Goal: Task Accomplishment & Management: Use online tool/utility

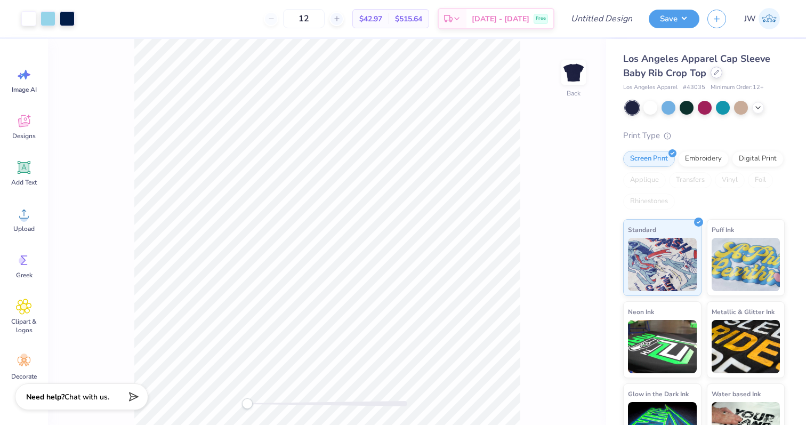
click at [717, 74] on icon at bounding box center [716, 72] width 5 height 5
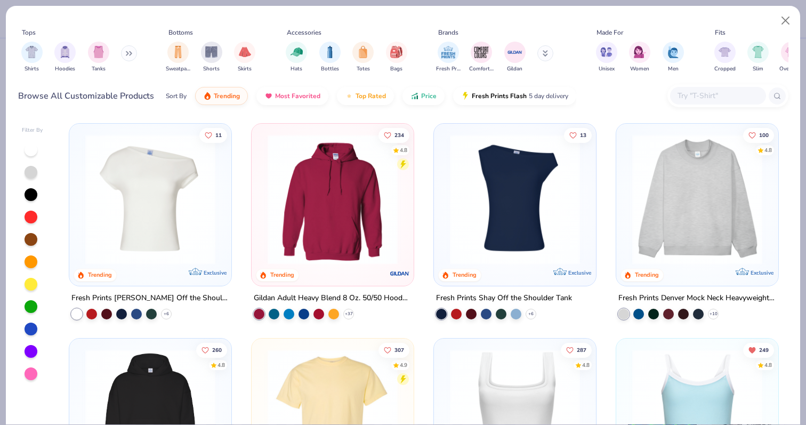
click at [700, 95] on input "text" at bounding box center [718, 96] width 82 height 12
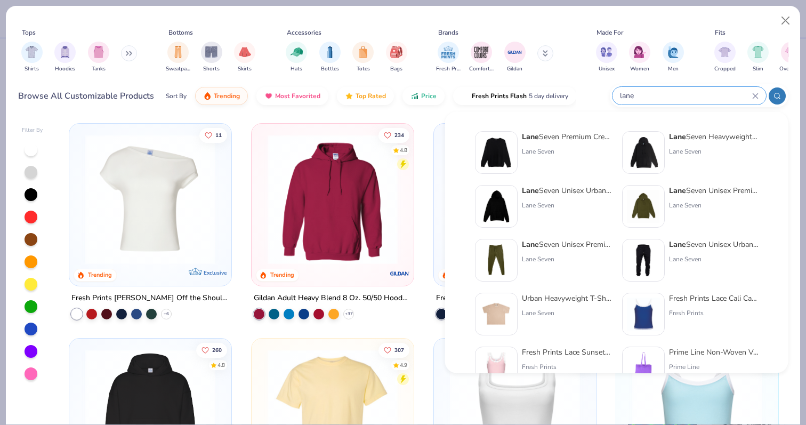
type input "lane"
click at [525, 148] on div "Lane Seven" at bounding box center [567, 152] width 90 height 10
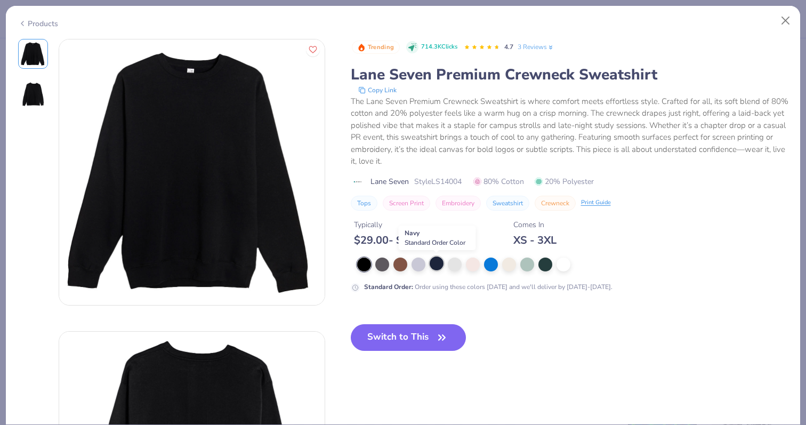
click at [440, 262] on div at bounding box center [437, 263] width 14 height 14
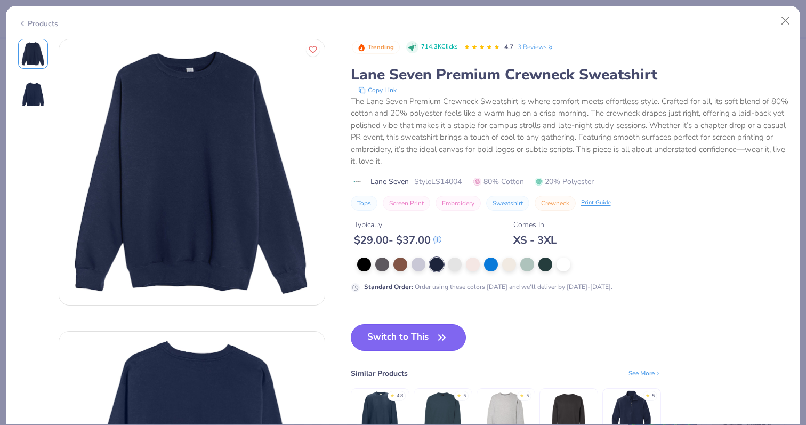
click at [410, 329] on button "Switch to This" at bounding box center [409, 337] width 116 height 27
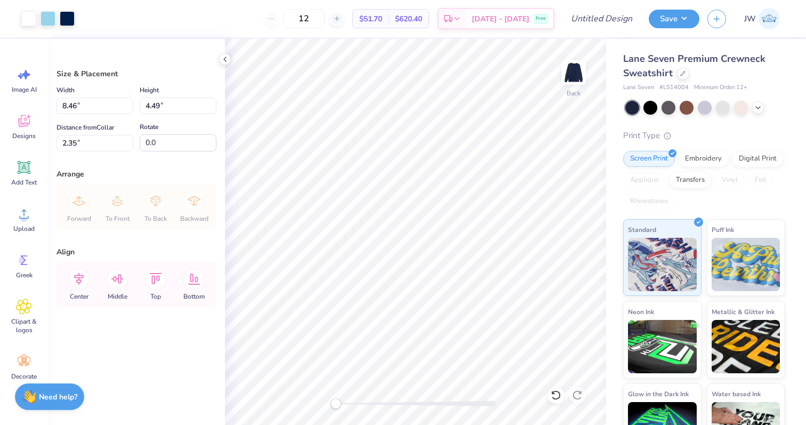
type input "8.46"
type input "4.49"
type input "2.35"
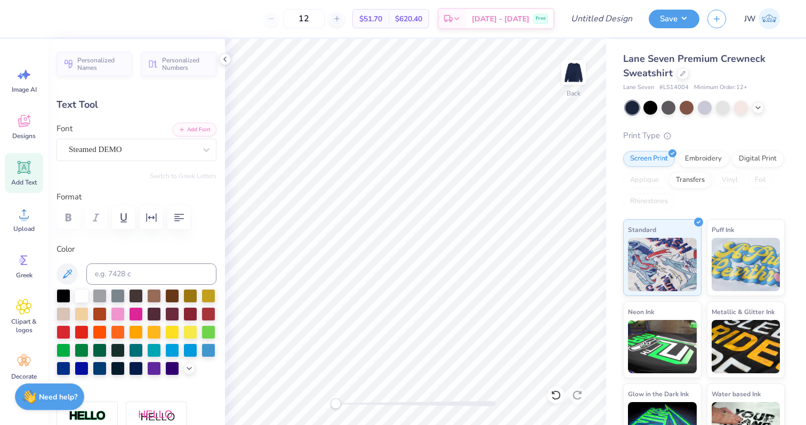
type textarea "RHo"
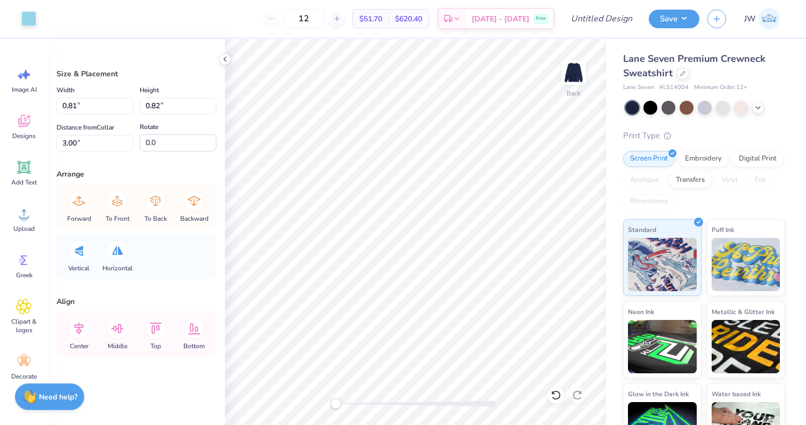
type input "0.62"
type input "0.60"
type input "4.55"
type input "0.60"
type input "0.70"
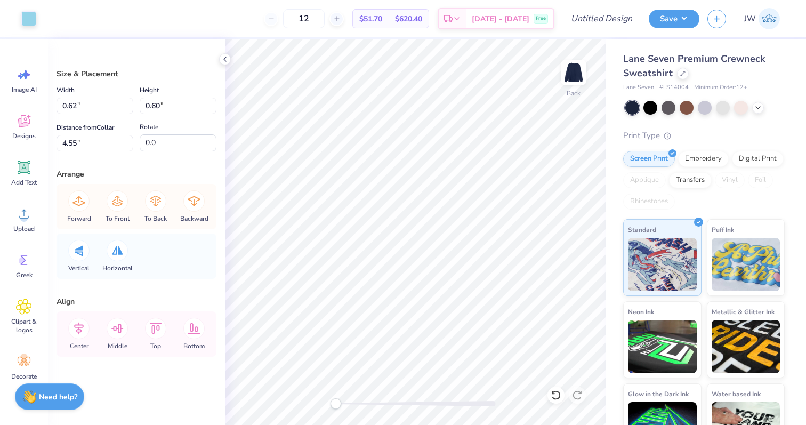
type input "3.12"
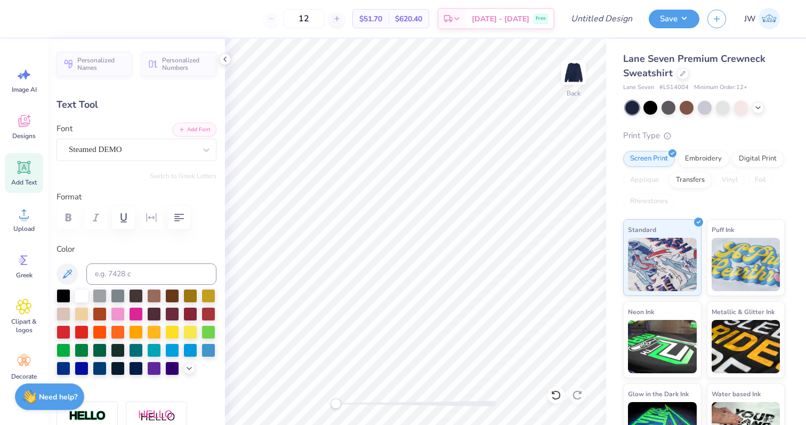
type textarea "H"
type textarea "GAmma"
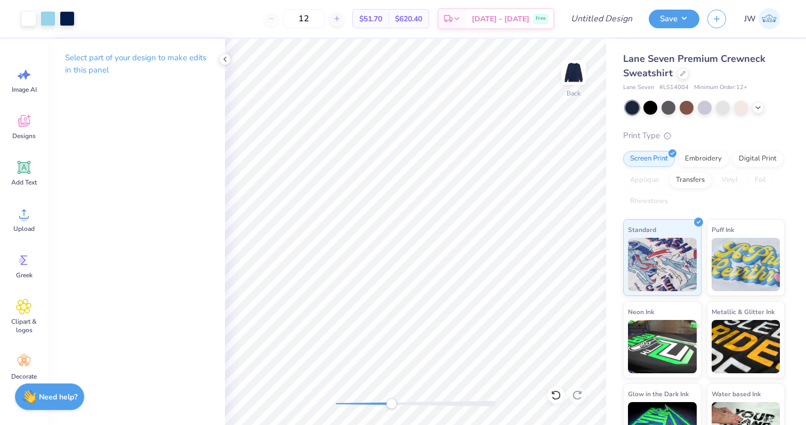
drag, startPoint x: 340, startPoint y: 403, endPoint x: 390, endPoint y: 399, distance: 50.8
click at [391, 399] on div "Accessibility label" at bounding box center [391, 403] width 11 height 11
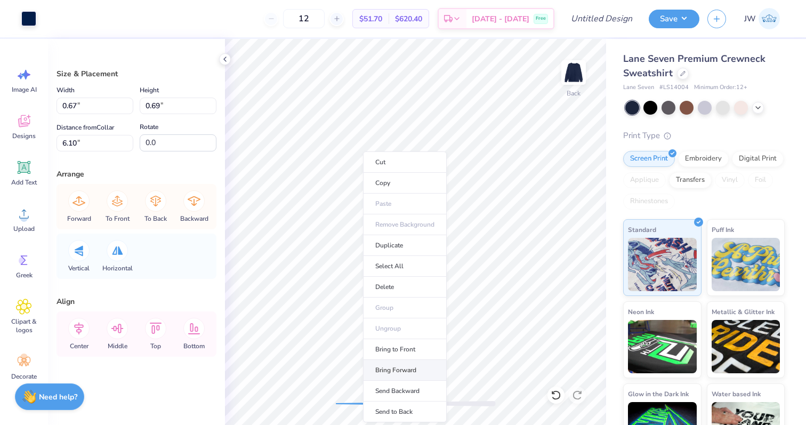
click at [391, 361] on li "Bring Forward" at bounding box center [405, 370] width 84 height 21
type input "1.13"
type input "1.02"
type input "4.85"
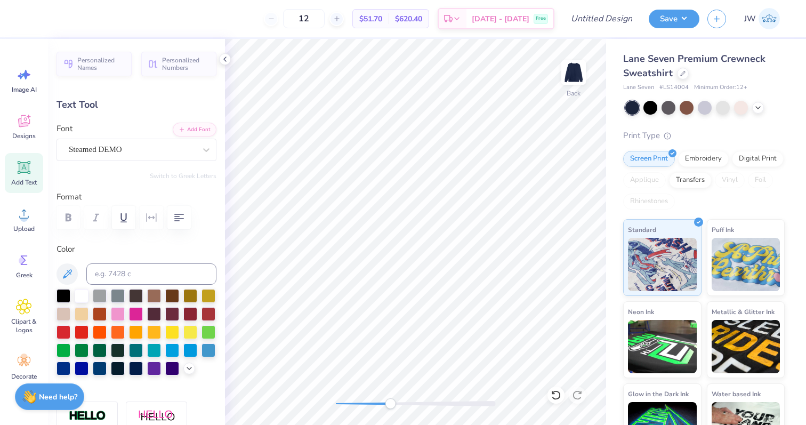
type input "5.25"
type input "8.07"
type input "2.19"
type input "5.26"
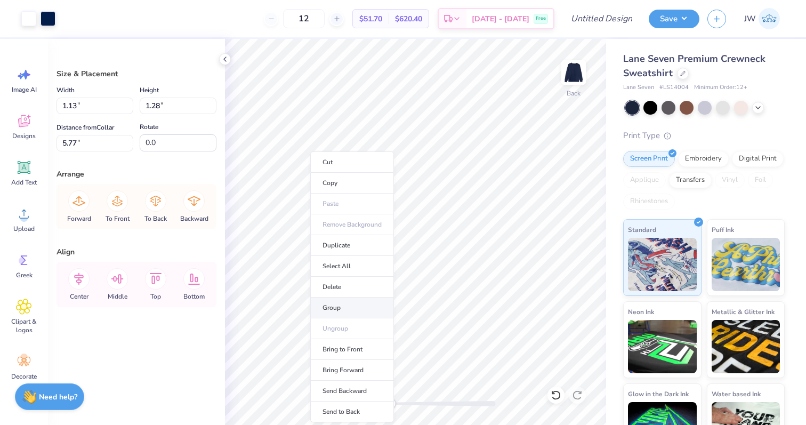
click at [348, 308] on li "Group" at bounding box center [352, 308] width 84 height 21
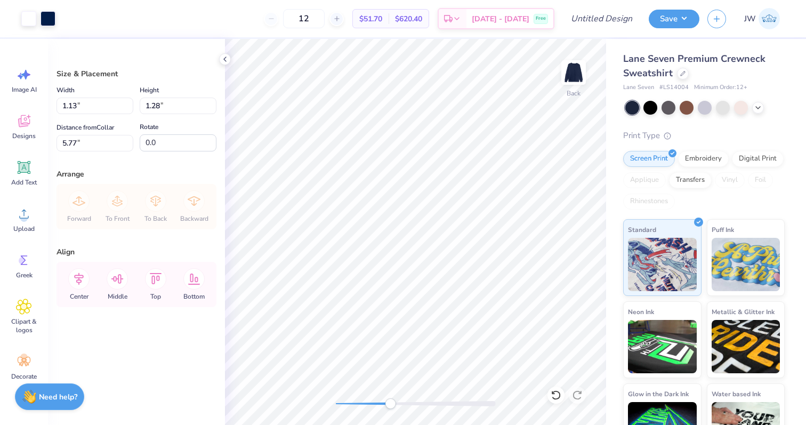
type input "0.67"
type input "0.89"
type input "5.66"
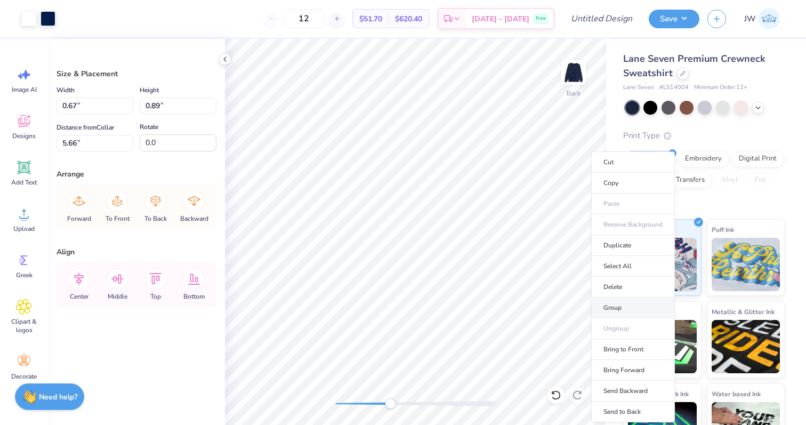
click at [624, 306] on li "Group" at bounding box center [633, 308] width 84 height 21
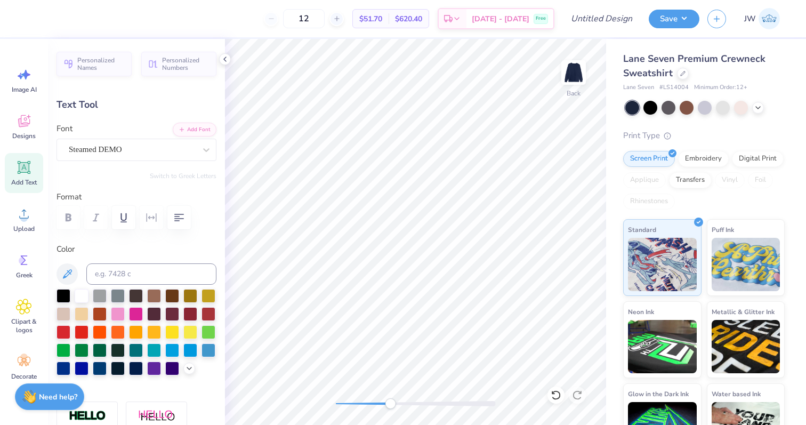
type textarea "GAMMA"
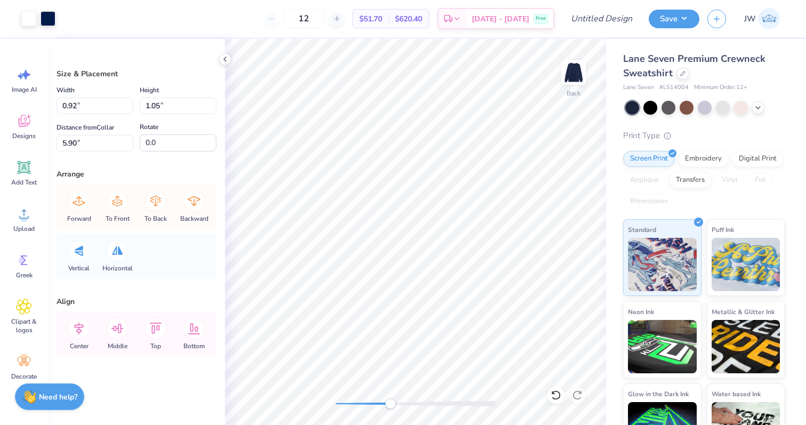
type input "0.92"
type input "1.05"
type input "5.90"
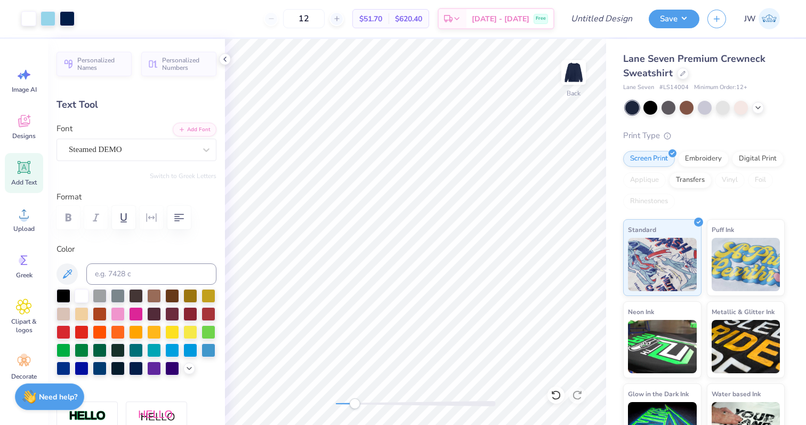
drag, startPoint x: 394, startPoint y: 400, endPoint x: 347, endPoint y: 399, distance: 46.4
click at [349, 399] on div "Accessibility label" at bounding box center [354, 403] width 11 height 11
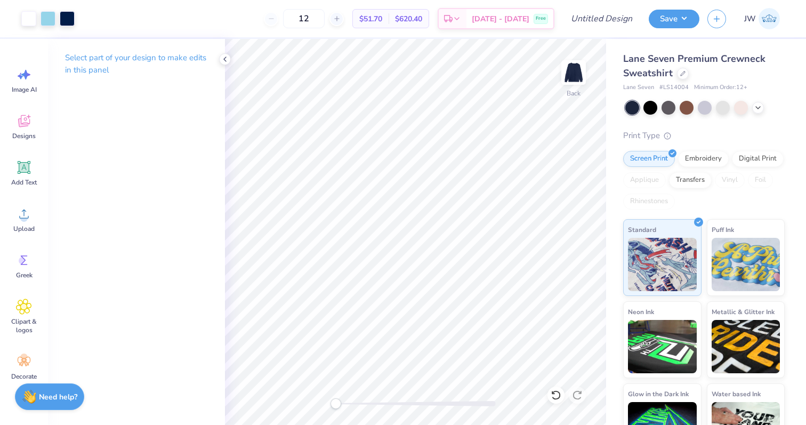
click at [319, 404] on div "Back" at bounding box center [415, 232] width 381 height 386
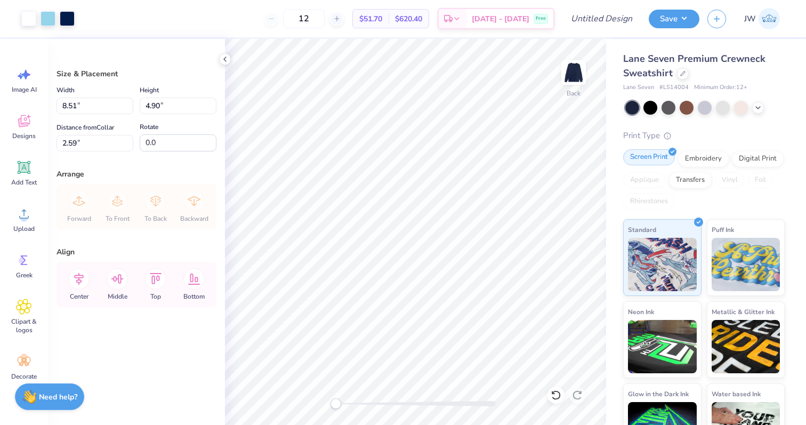
type input "3.00"
click at [685, 75] on div at bounding box center [683, 73] width 12 height 12
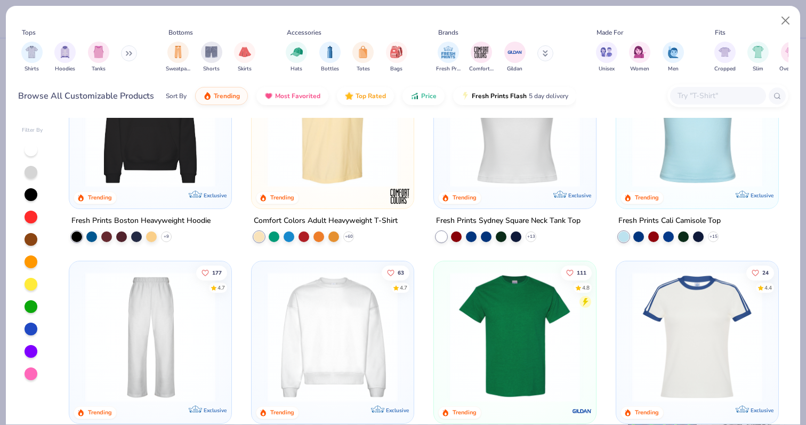
scroll to position [293, 0]
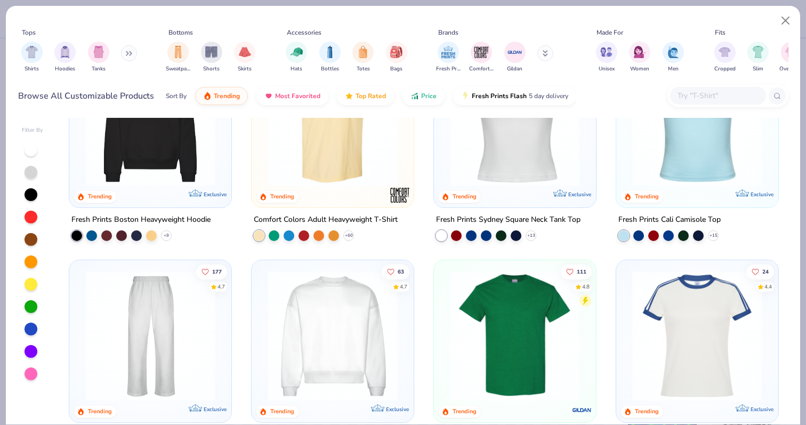
click at [703, 92] on input "text" at bounding box center [718, 96] width 82 height 12
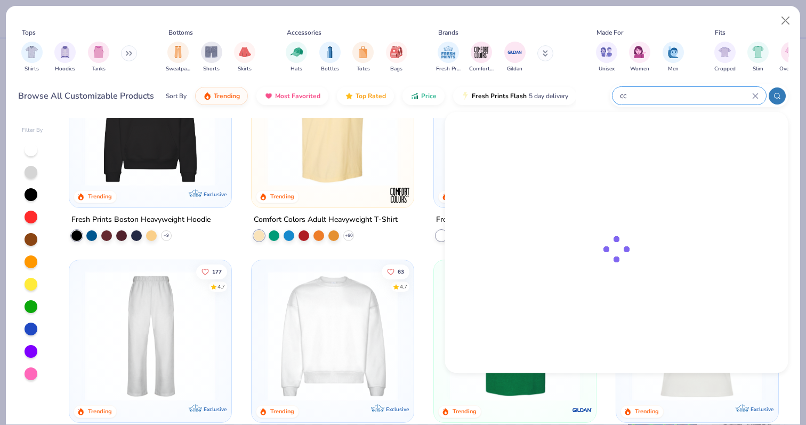
type input "c"
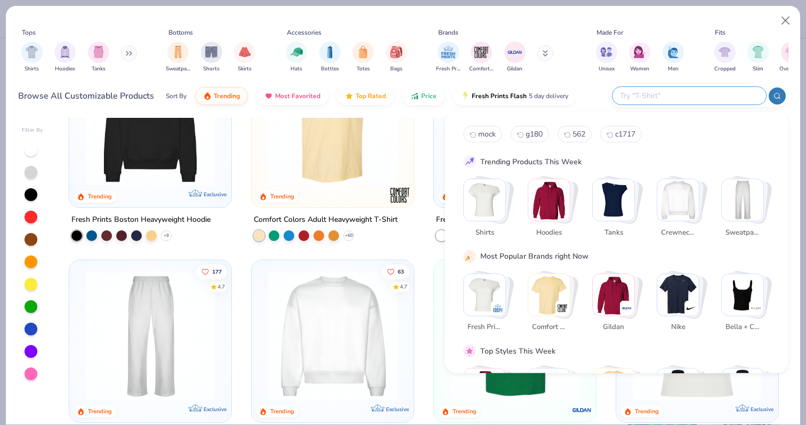
click at [126, 56] on button at bounding box center [129, 53] width 16 height 16
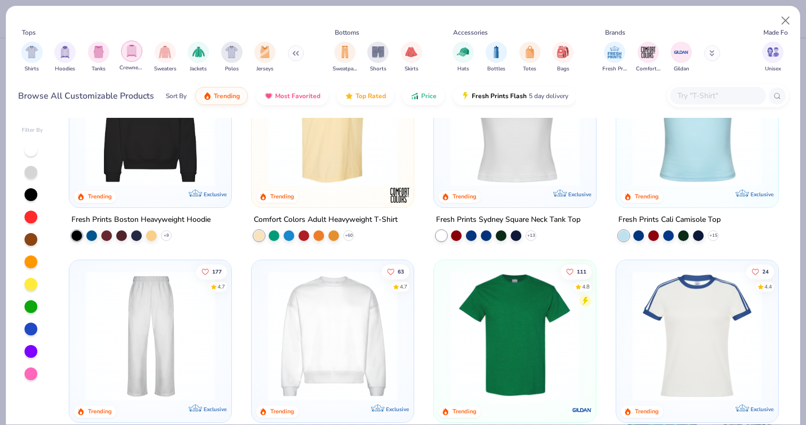
click at [130, 50] on img "filter for Crewnecks" at bounding box center [132, 51] width 12 height 12
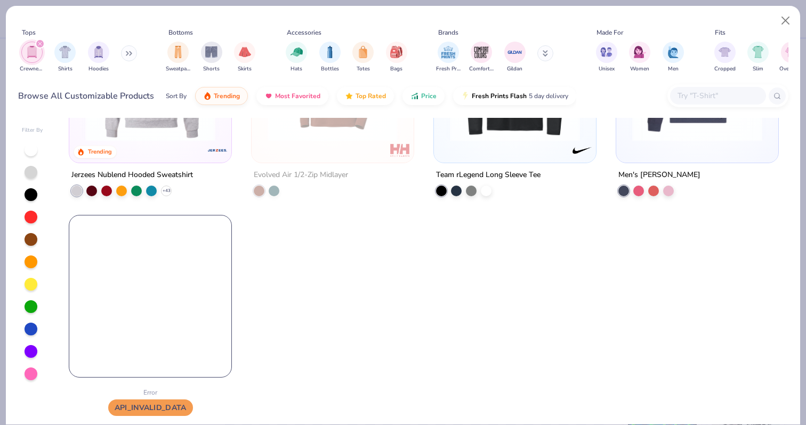
scroll to position [342, 0]
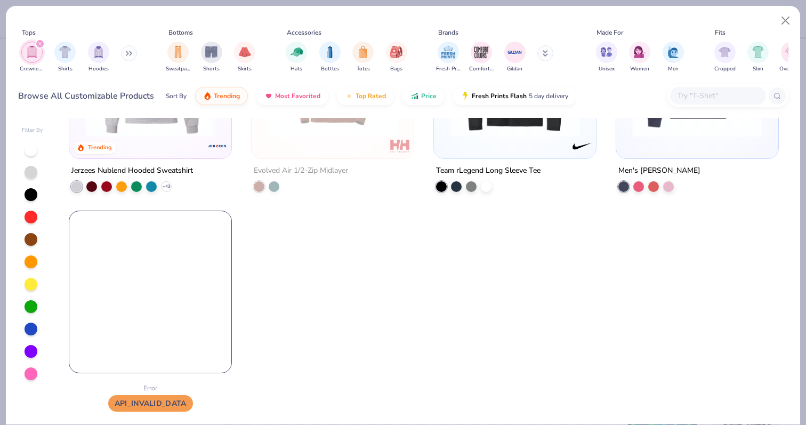
click at [707, 94] on input "text" at bounding box center [718, 96] width 82 height 12
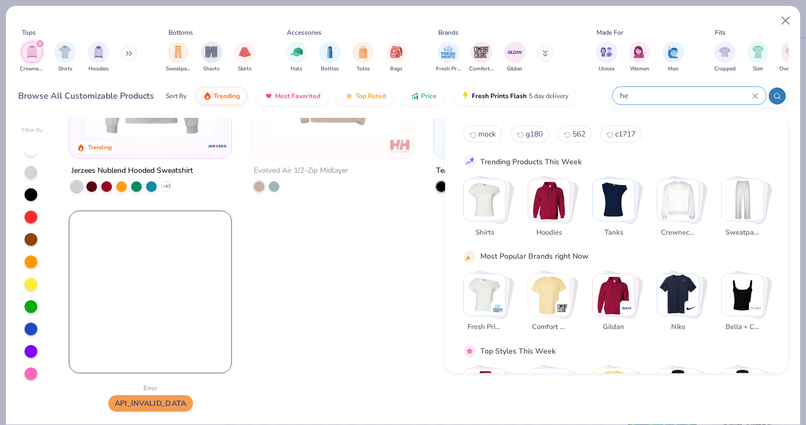
type input "h"
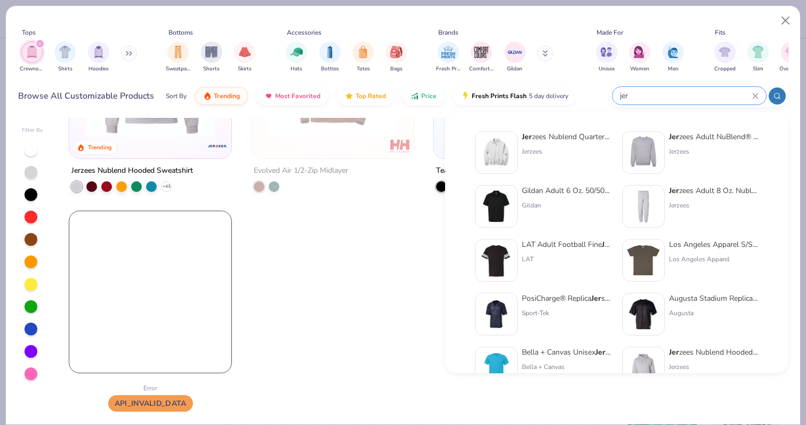
type input "jer"
click at [693, 156] on div "Jerzees" at bounding box center [714, 152] width 90 height 10
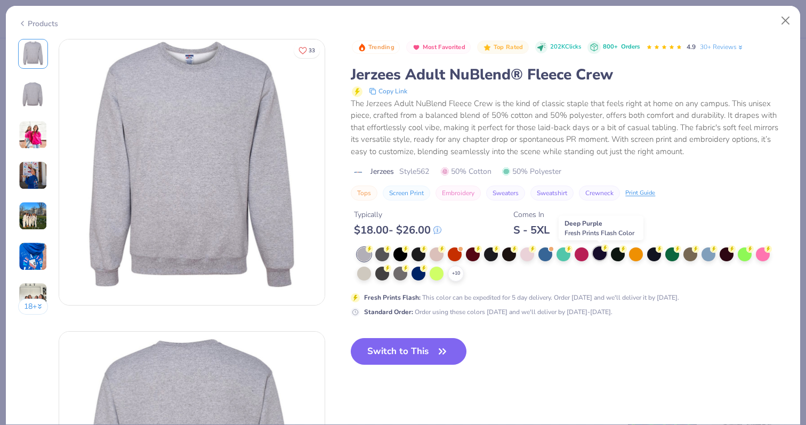
click at [594, 256] on div at bounding box center [600, 253] width 14 height 14
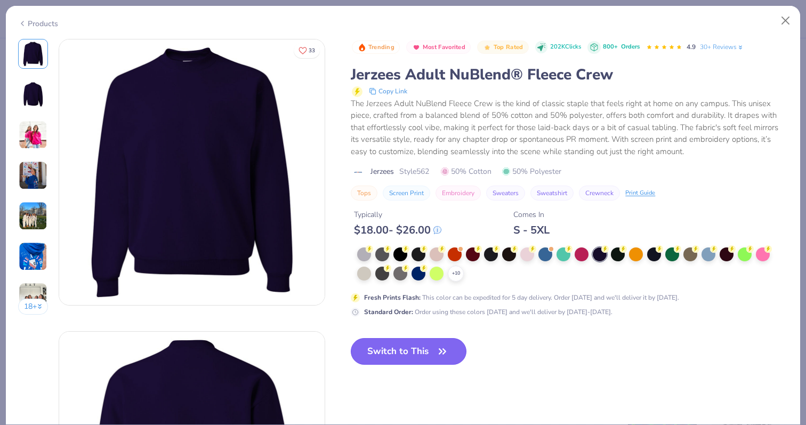
click at [421, 363] on button "Switch to This" at bounding box center [409, 351] width 116 height 27
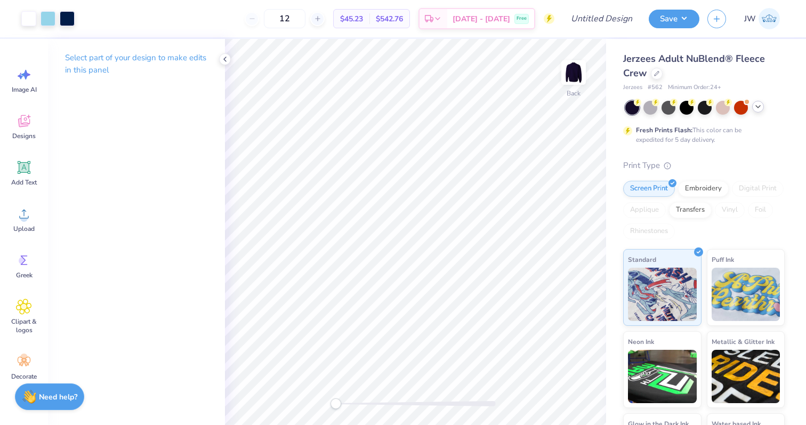
click at [760, 111] on div at bounding box center [758, 107] width 12 height 12
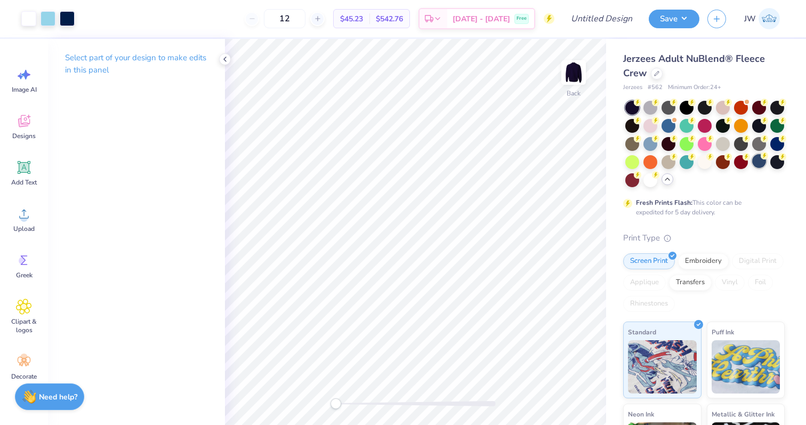
click at [766, 160] on div at bounding box center [759, 161] width 14 height 14
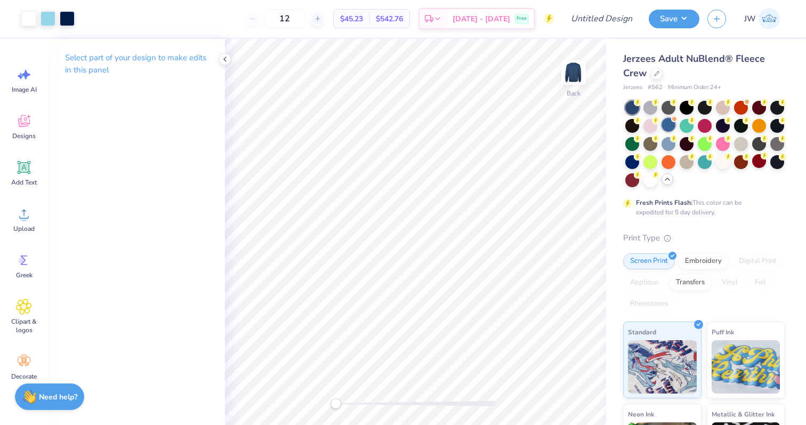
click at [671, 126] on div at bounding box center [669, 125] width 14 height 14
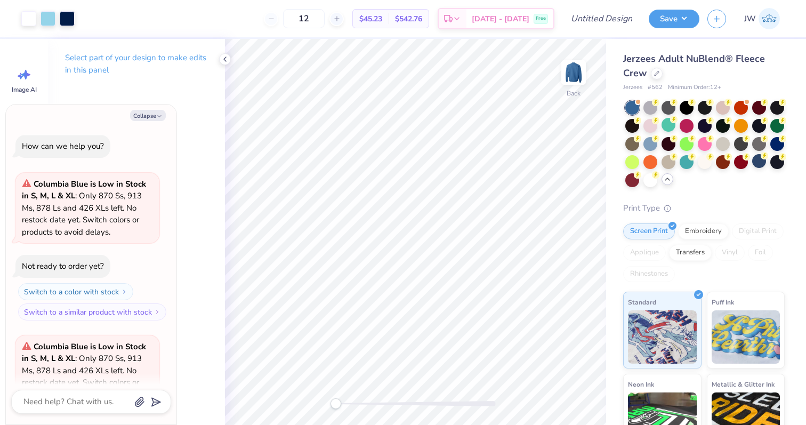
scroll to position [107, 0]
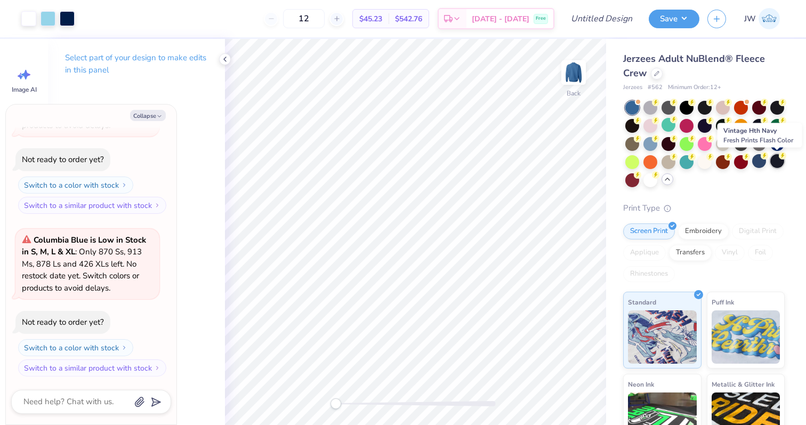
click at [777, 167] on div at bounding box center [778, 161] width 14 height 14
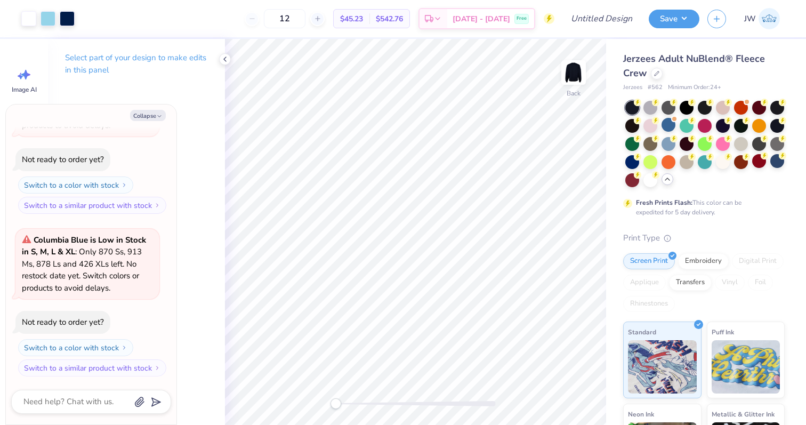
click at [669, 174] on div at bounding box center [705, 144] width 159 height 86
click at [782, 126] on div at bounding box center [778, 125] width 14 height 14
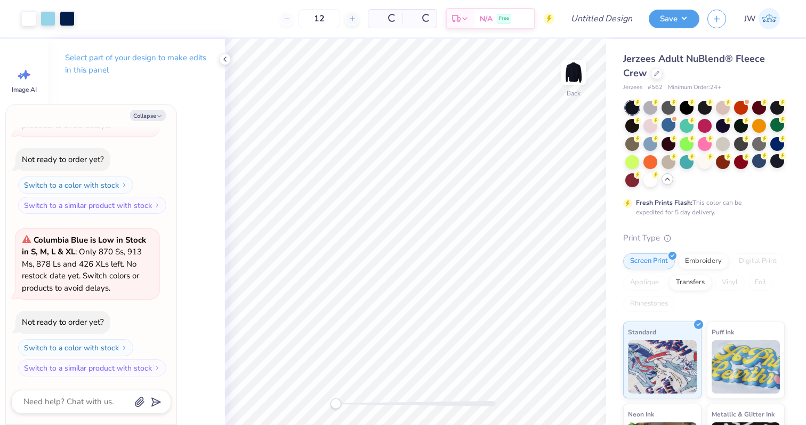
type textarea "x"
click at [613, 23] on input "Design Title" at bounding box center [615, 18] width 52 height 21
type input "R"
type textarea "x"
type input "RG"
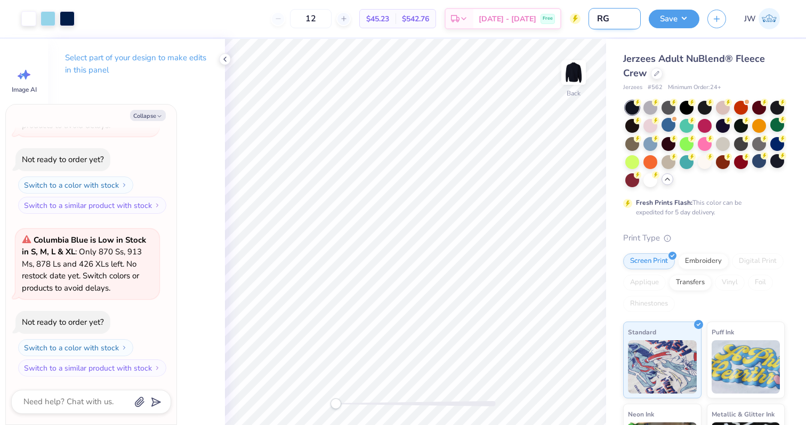
type textarea "x"
type input "RG1"
type textarea "x"
type input "RG1"
click at [656, 16] on button "Save" at bounding box center [674, 17] width 51 height 19
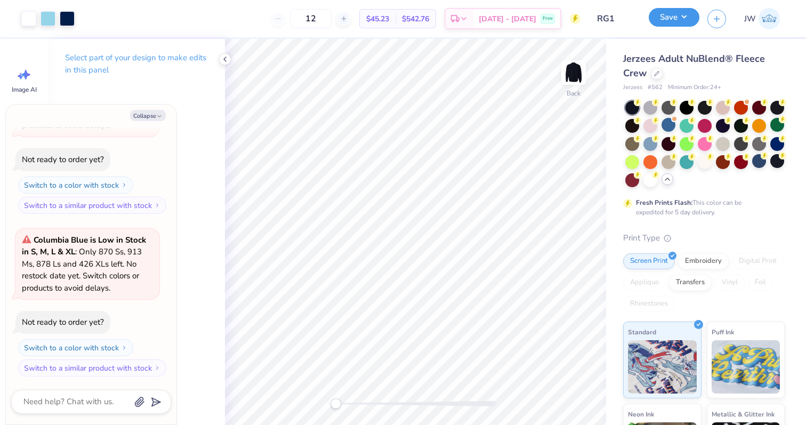
type textarea "x"
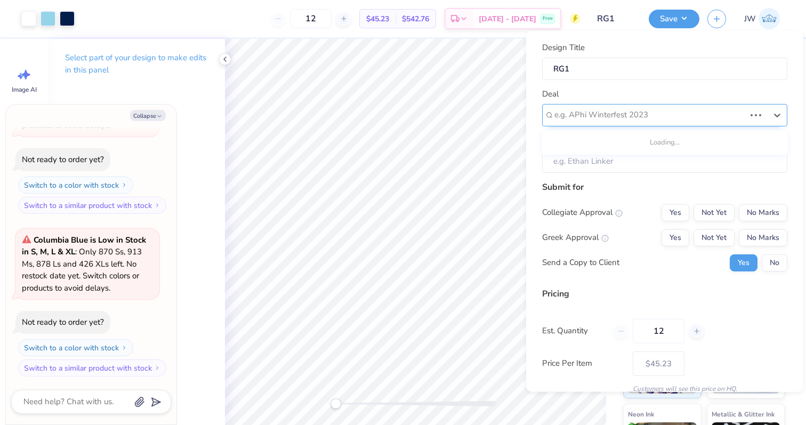
click at [648, 105] on div "e.g. APhi Winterfest 2023" at bounding box center [664, 114] width 245 height 22
type input "n"
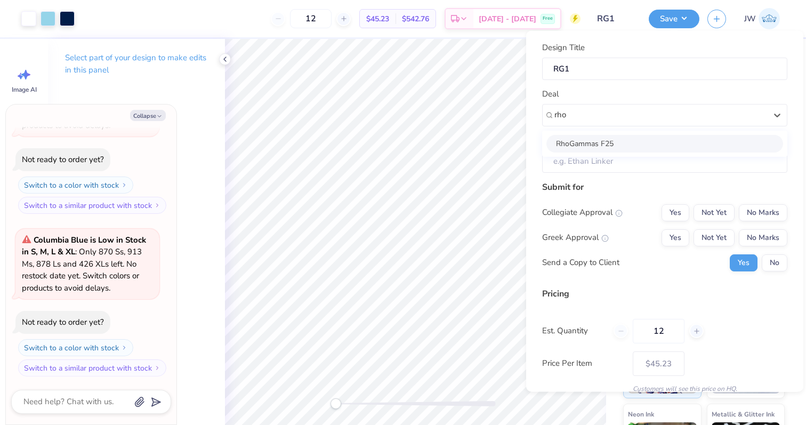
click at [599, 146] on div "RhoGammas F25" at bounding box center [665, 143] width 237 height 18
type input "rho"
type textarea "x"
type input "[PERSON_NAME]"
type input "– –"
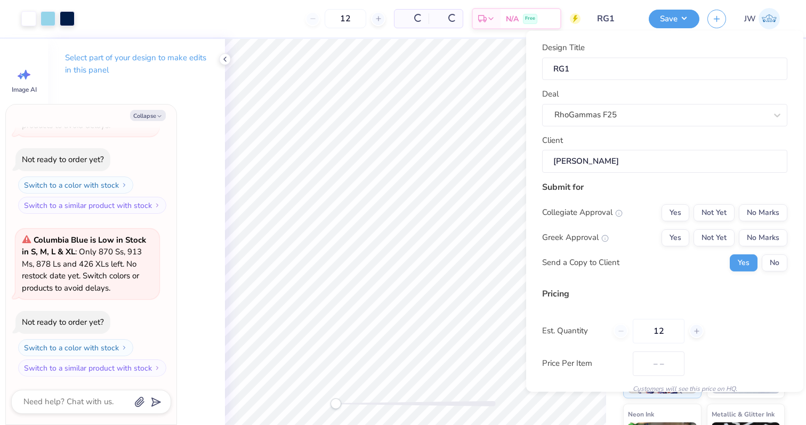
type textarea "x"
type input "$54.83"
click at [686, 233] on button "Yes" at bounding box center [676, 237] width 28 height 17
click at [761, 215] on button "No Marks" at bounding box center [763, 212] width 49 height 17
type textarea "x"
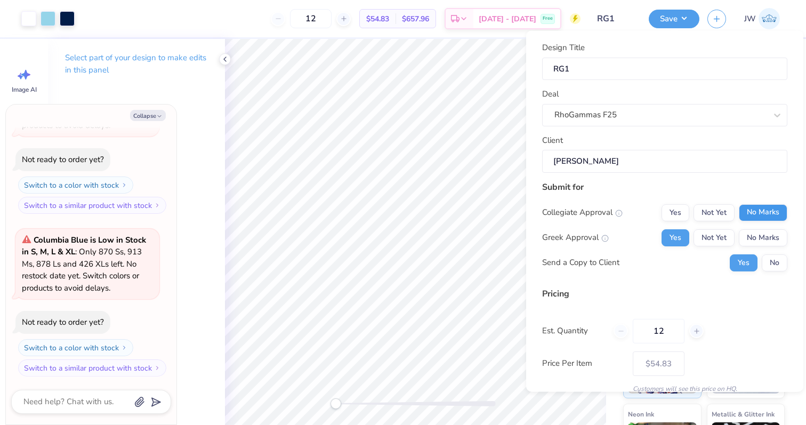
type input "– –"
click at [769, 255] on button "No" at bounding box center [775, 262] width 26 height 17
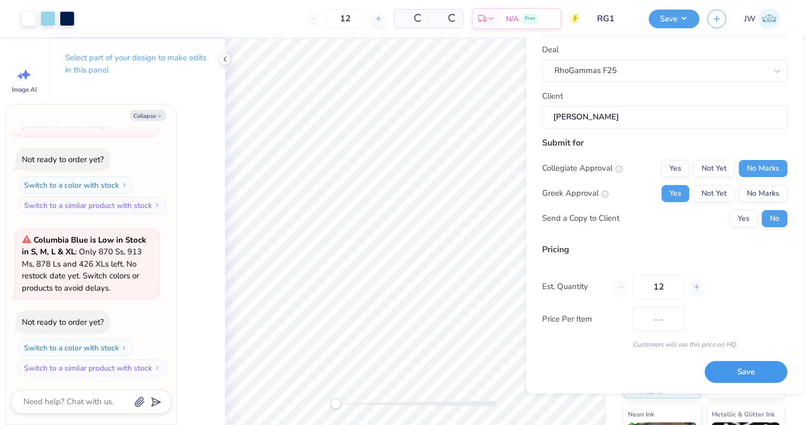
click at [721, 382] on button "Save" at bounding box center [746, 373] width 83 height 22
click at [724, 376] on div "Saving..." at bounding box center [746, 373] width 83 height 22
type textarea "x"
type input "$45.23"
type textarea "x"
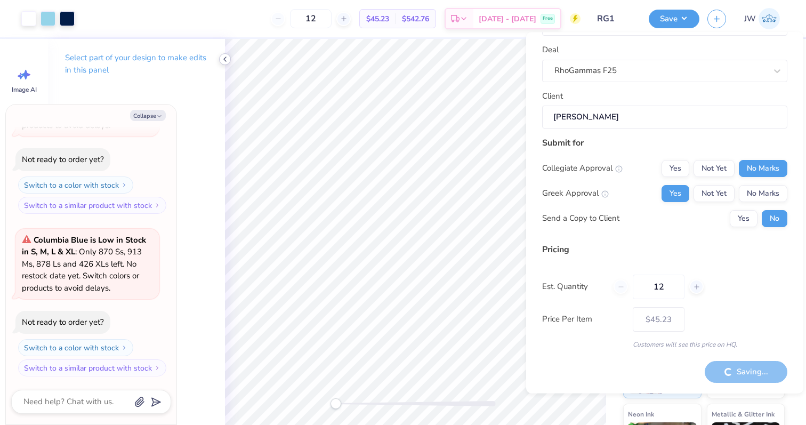
type input "– –"
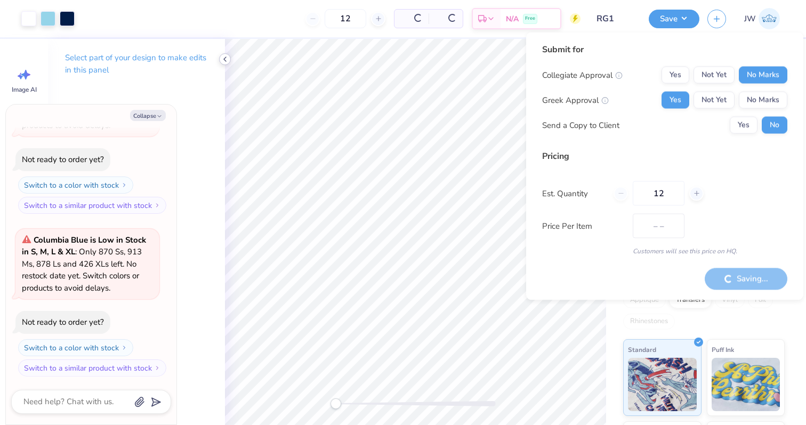
type textarea "x"
type input "$45.23"
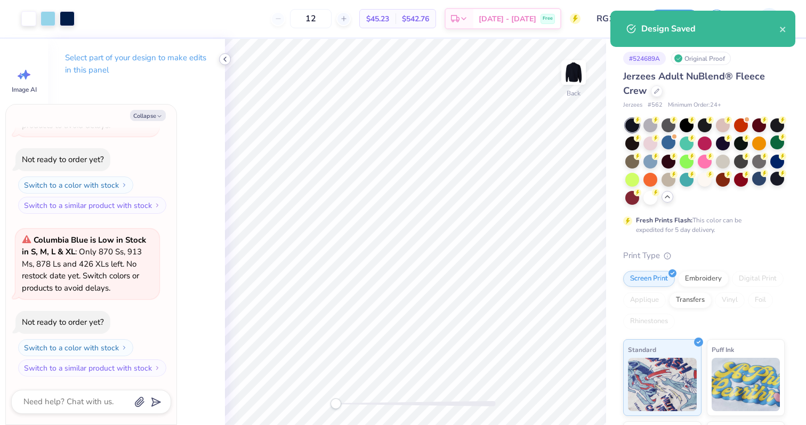
click at [226, 58] on icon at bounding box center [225, 59] width 9 height 9
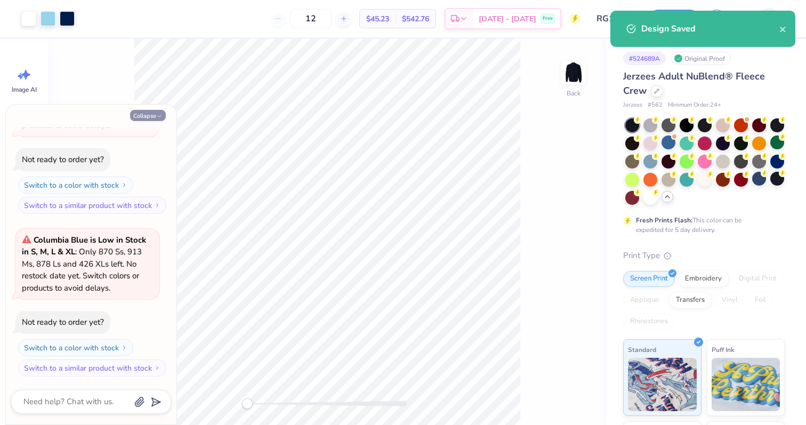
click at [147, 114] on button "Collapse" at bounding box center [148, 115] width 36 height 11
type textarea "x"
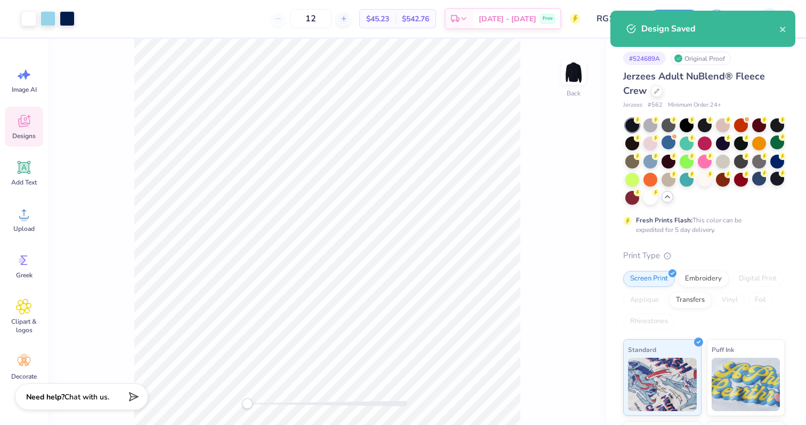
click at [24, 121] on icon at bounding box center [24, 121] width 16 height 16
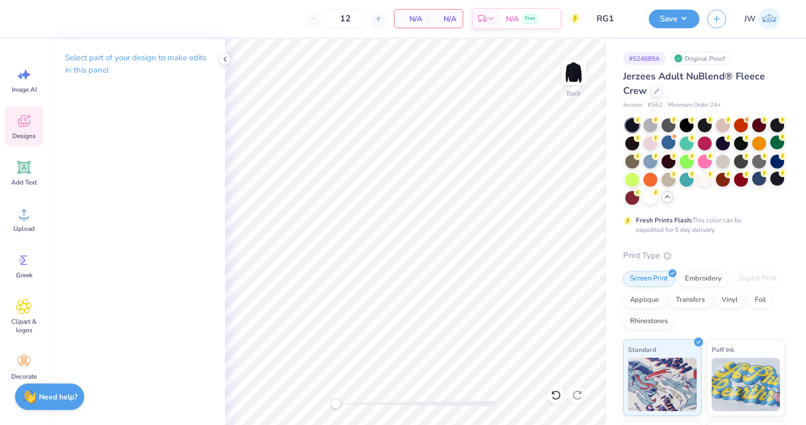
click at [19, 129] on div "Designs" at bounding box center [24, 127] width 38 height 40
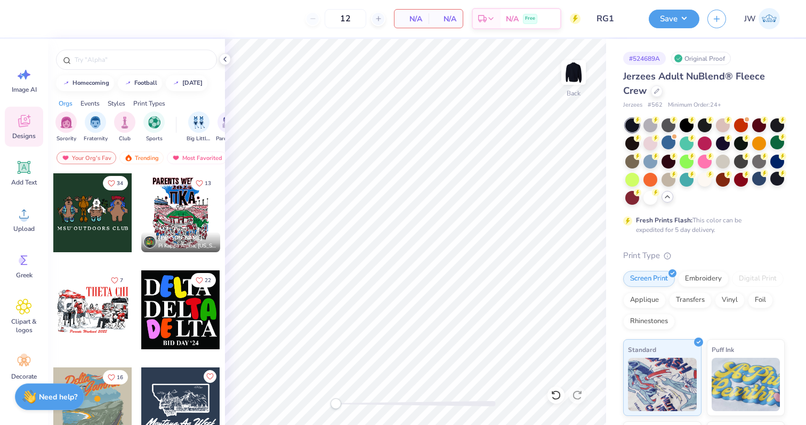
click at [79, 121] on div "Sorority Fraternity Club Sports" at bounding box center [115, 126] width 121 height 31
click at [74, 121] on div "filter for Sorority" at bounding box center [65, 120] width 21 height 21
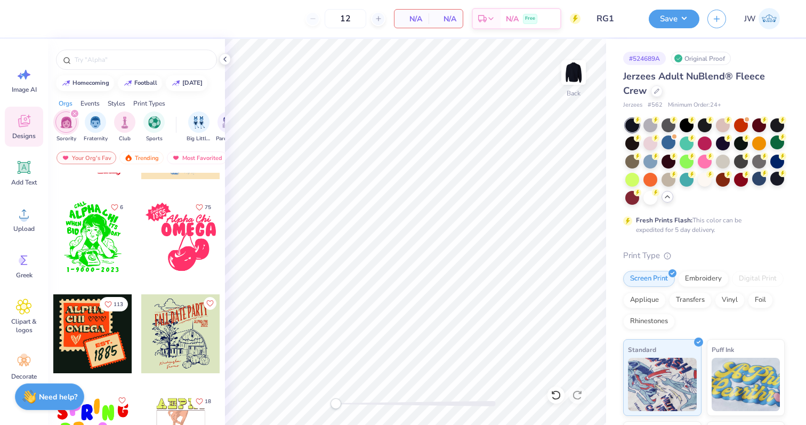
scroll to position [484, 0]
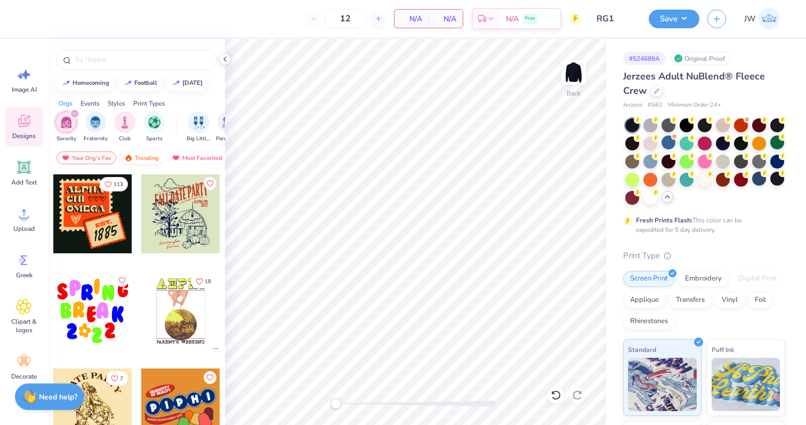
click at [142, 156] on div "Trending" at bounding box center [141, 157] width 44 height 13
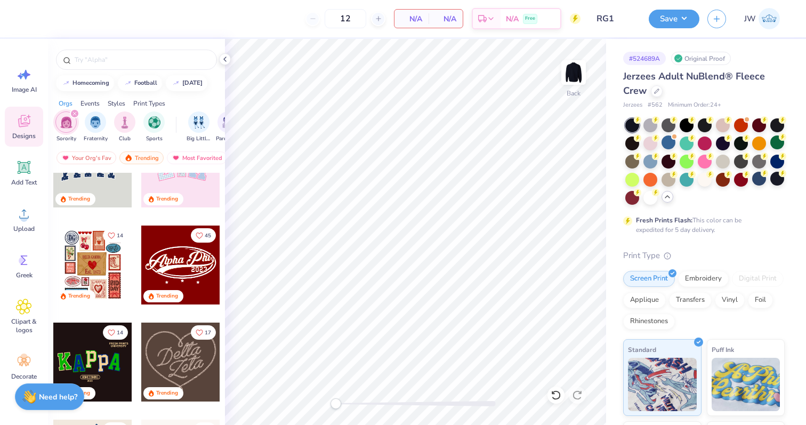
scroll to position [0, 0]
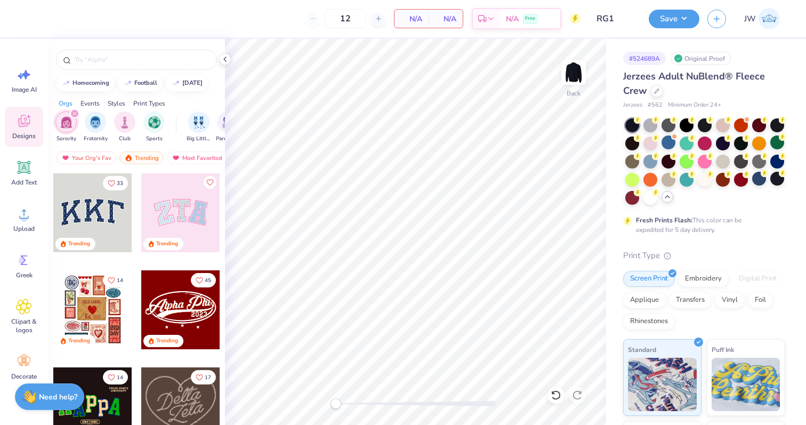
click at [111, 207] on div at bounding box center [92, 212] width 79 height 79
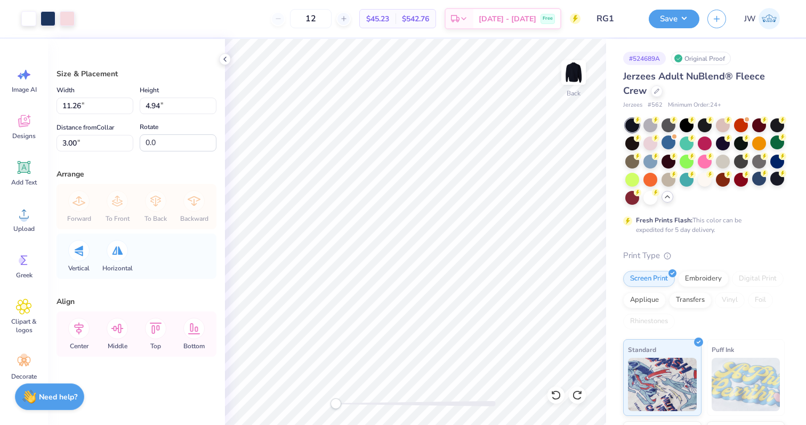
type input "11.26"
type input "4.94"
type input "3.00"
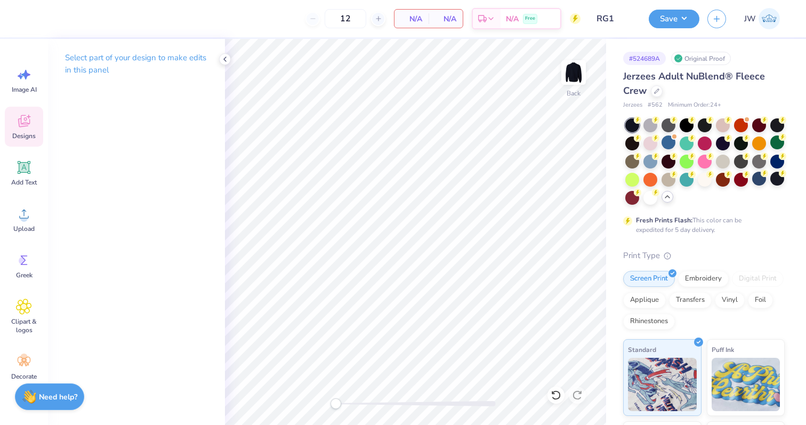
click at [20, 110] on div "Designs" at bounding box center [24, 127] width 38 height 40
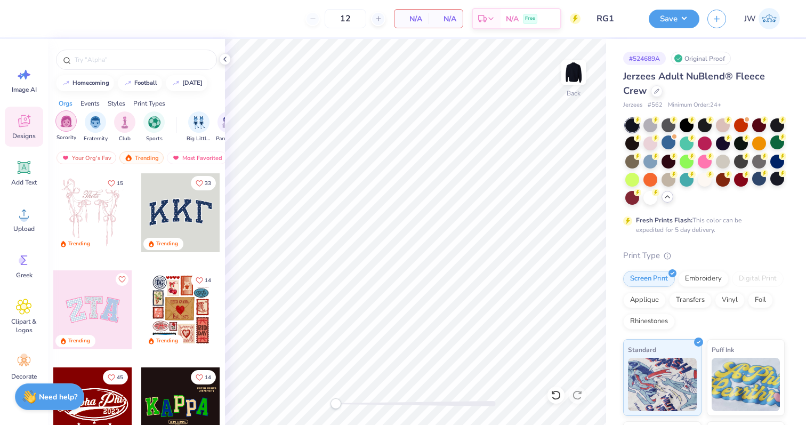
click at [74, 126] on div "filter for Sorority" at bounding box center [65, 120] width 21 height 21
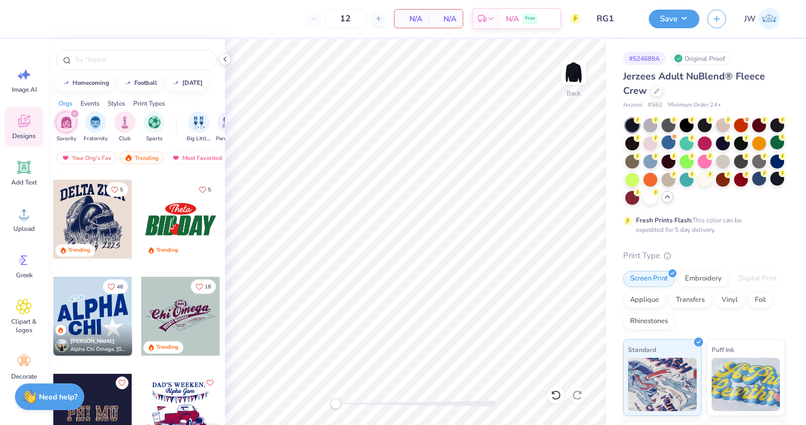
scroll to position [3194, 0]
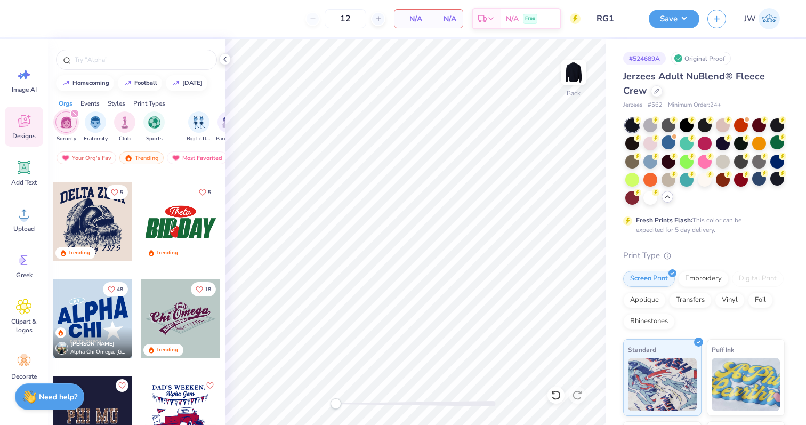
click at [192, 211] on div at bounding box center [180, 221] width 79 height 79
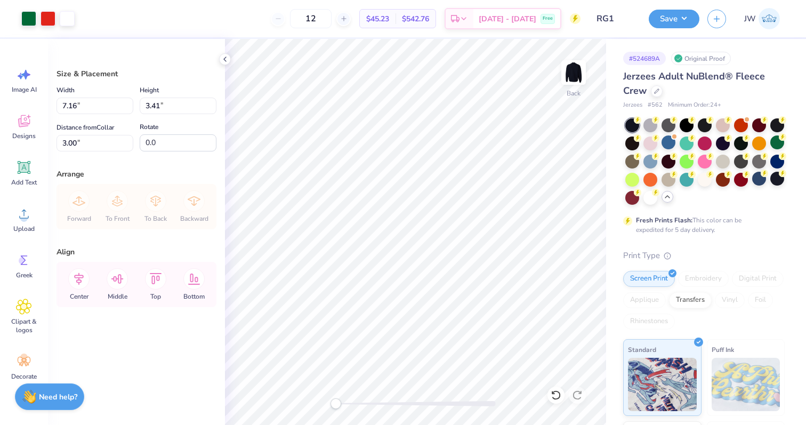
type input "8.50"
type input "4.06"
type input "4.12"
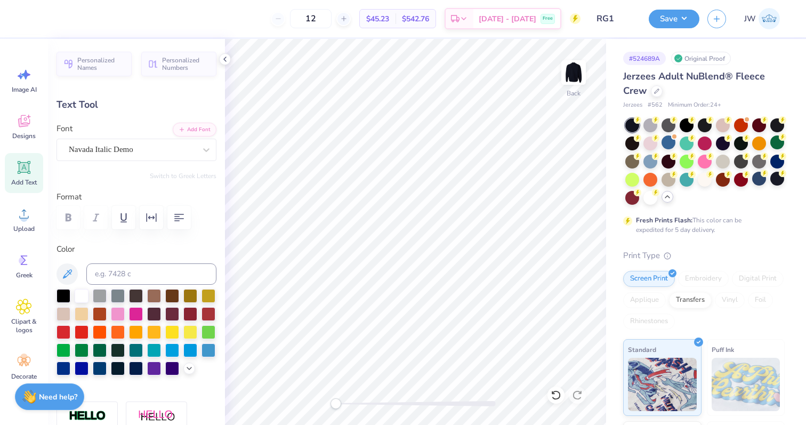
type textarea "RHo"
type input "4.56"
type textarea "GAMMA"
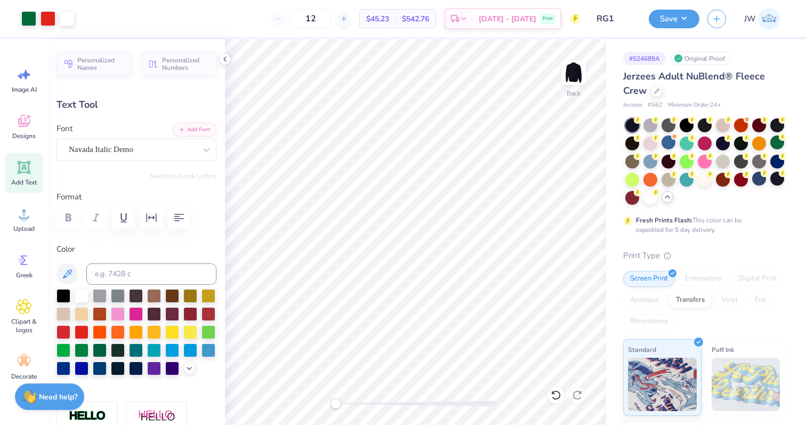
type input "9.12"
type input "2.48"
type input "6.19"
type input "4.68"
type input "6.16"
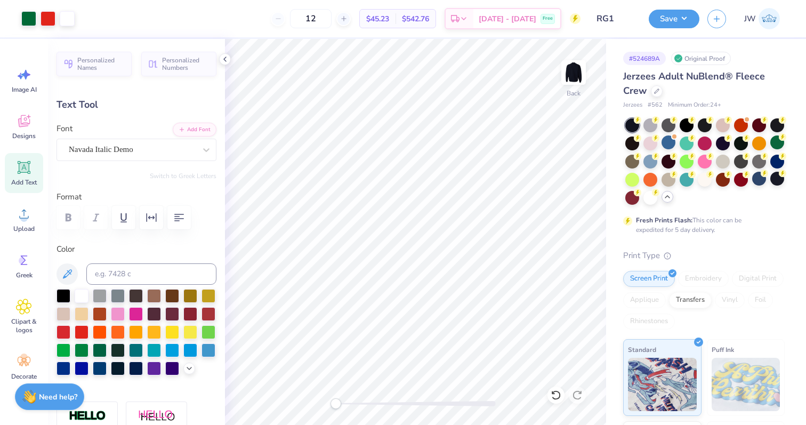
type input "9.12"
type input "6.19"
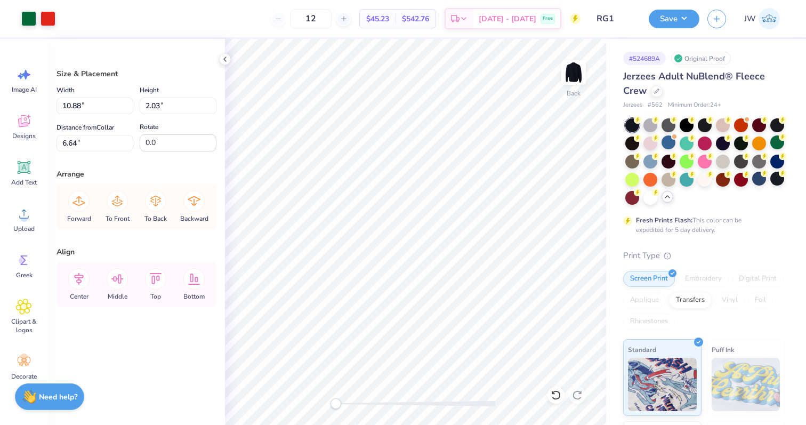
type input "10.88"
type input "2.03"
type input "6.64"
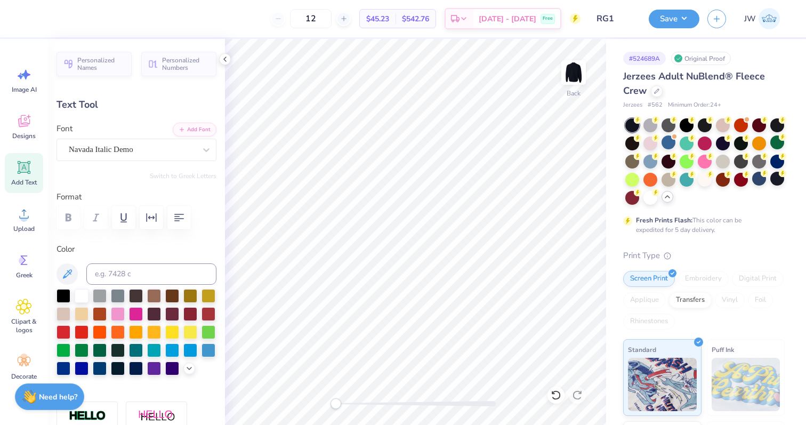
type input "3.84"
type input "6.64"
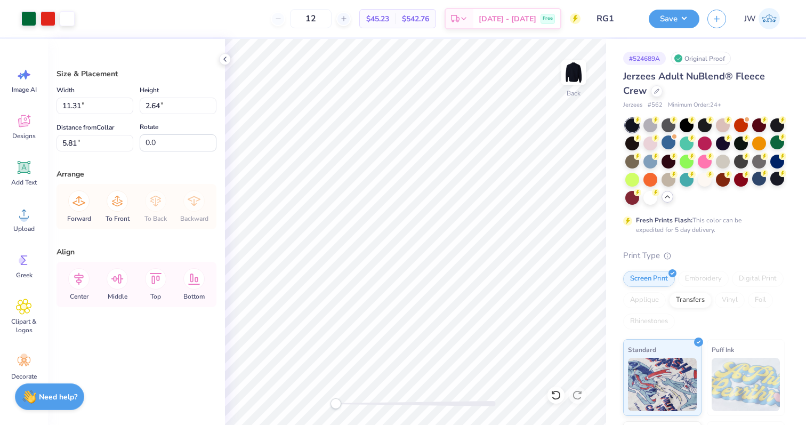
type input "5.37"
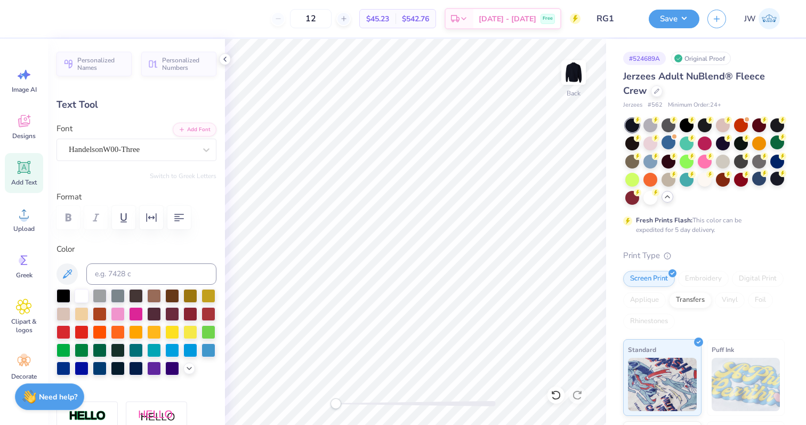
scroll to position [0, 1]
type textarea "Lehigh"
type input "3.52"
type input "1.54"
type input "4.06"
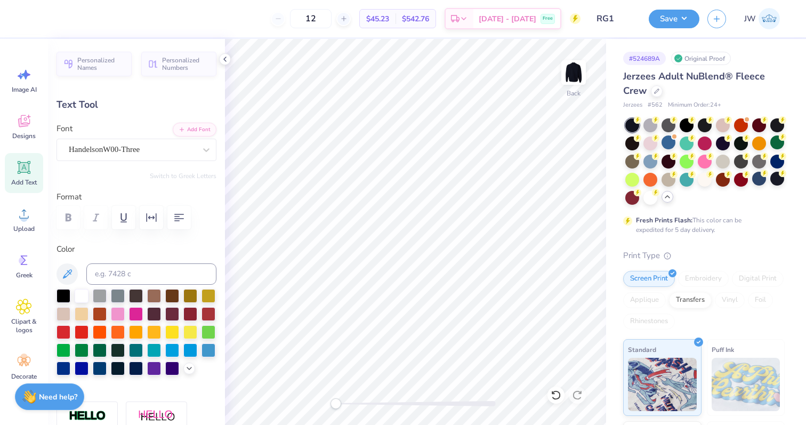
type input "2.95"
type input "1.29"
type input "4.31"
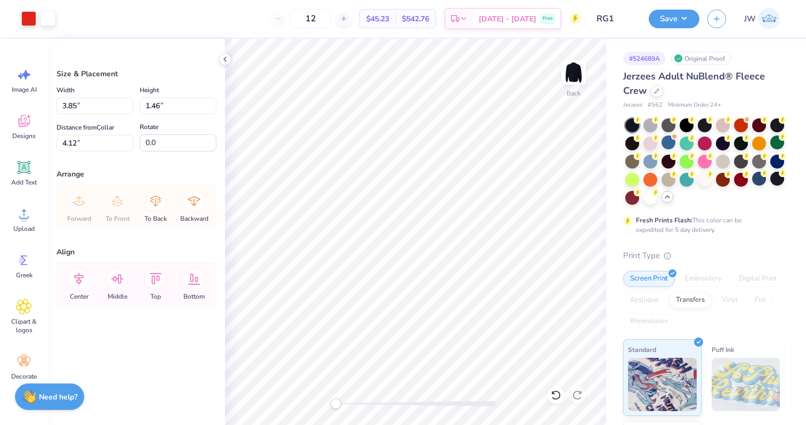
type input "8.38"
type input "3.00"
click at [656, 199] on div at bounding box center [651, 197] width 14 height 14
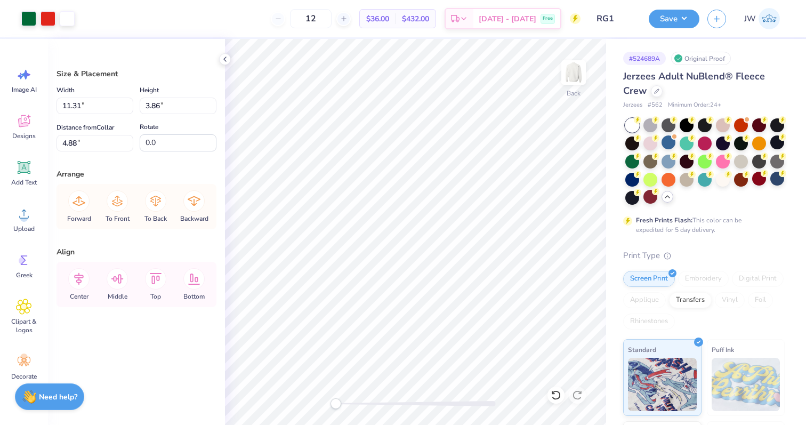
type input "3.61"
type input "3.66"
click at [34, 11] on div at bounding box center [28, 17] width 15 height 15
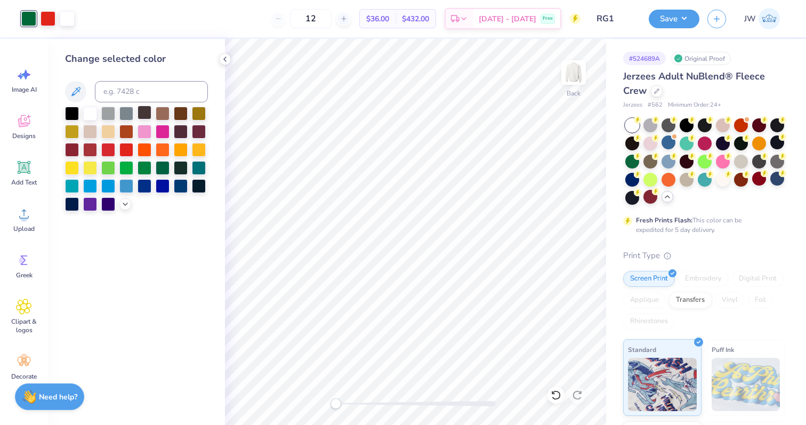
click at [145, 112] on div at bounding box center [145, 113] width 14 height 14
click at [741, 163] on div at bounding box center [741, 161] width 14 height 14
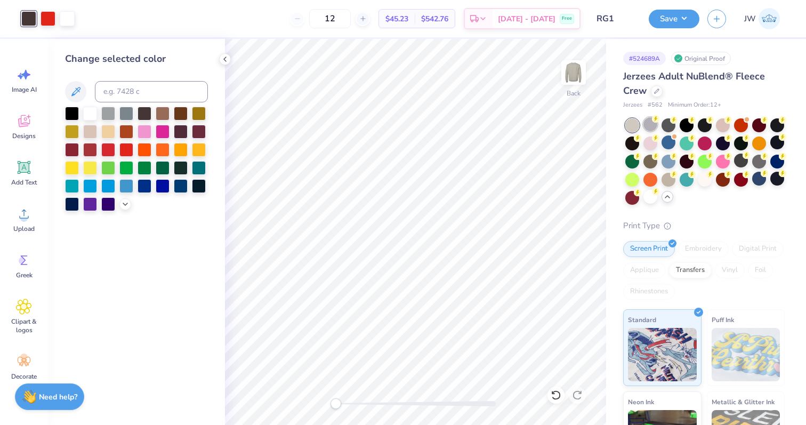
click at [652, 131] on div at bounding box center [651, 124] width 14 height 14
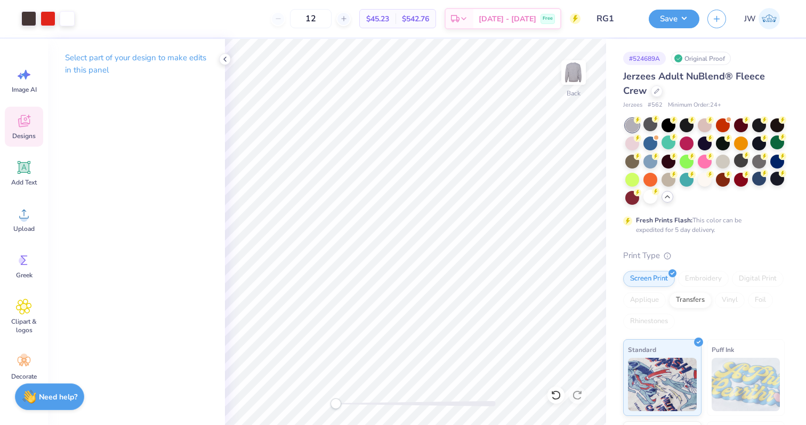
click at [33, 116] on div "Designs" at bounding box center [24, 127] width 38 height 40
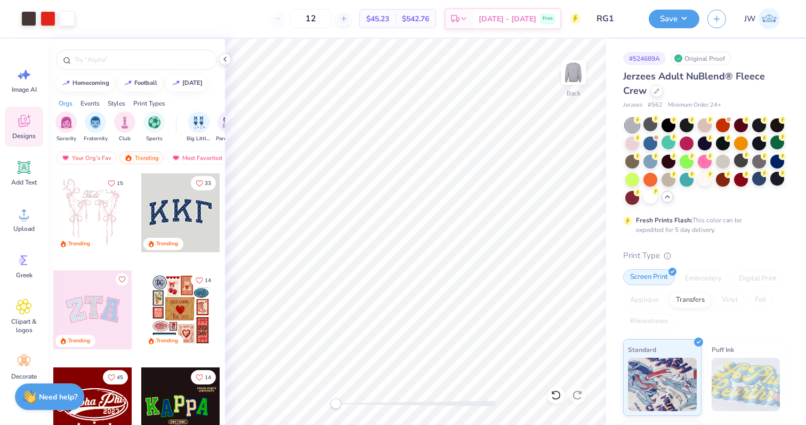
click at [644, 276] on div "Art colors 12 $45.23 Per Item $542.76 Total Est. Delivery [DATE] - [DATE] Free …" at bounding box center [403, 212] width 806 height 425
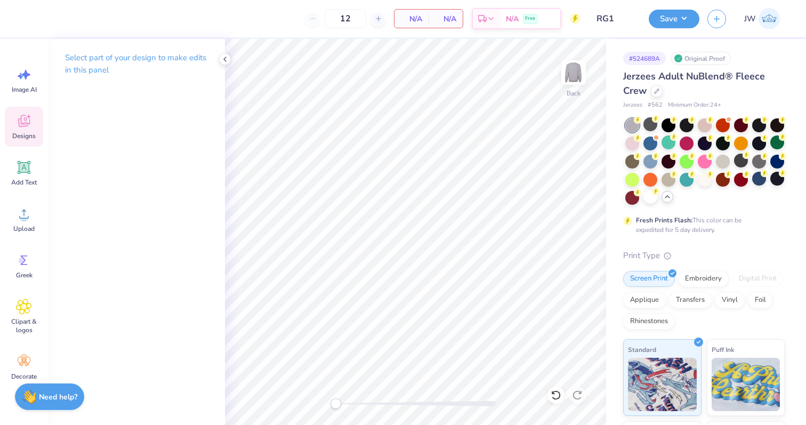
click at [21, 133] on span "Designs" at bounding box center [23, 136] width 23 height 9
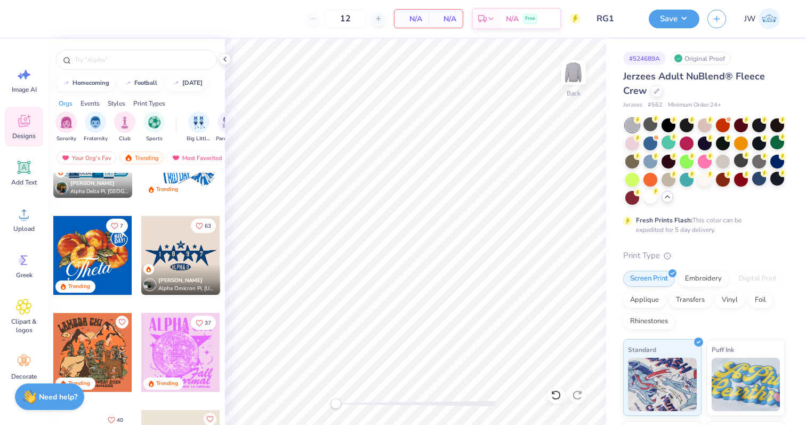
scroll to position [2482, 0]
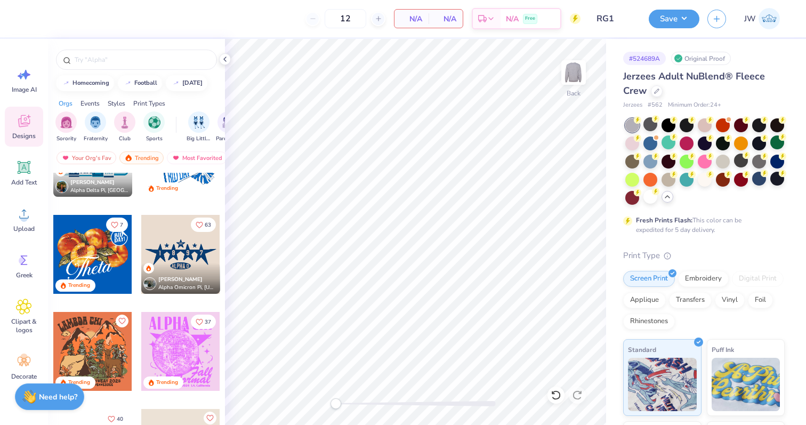
click at [175, 256] on div at bounding box center [180, 254] width 79 height 79
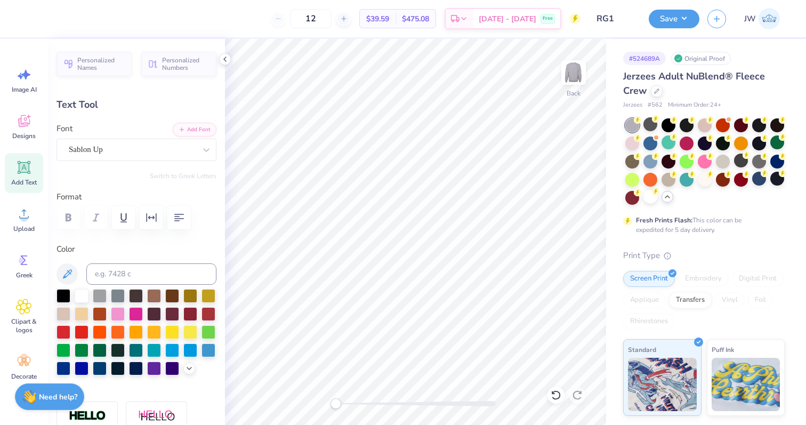
type textarea "2"
type input "0.50"
type input "5.01"
type textarea "0"
type textarea "2"
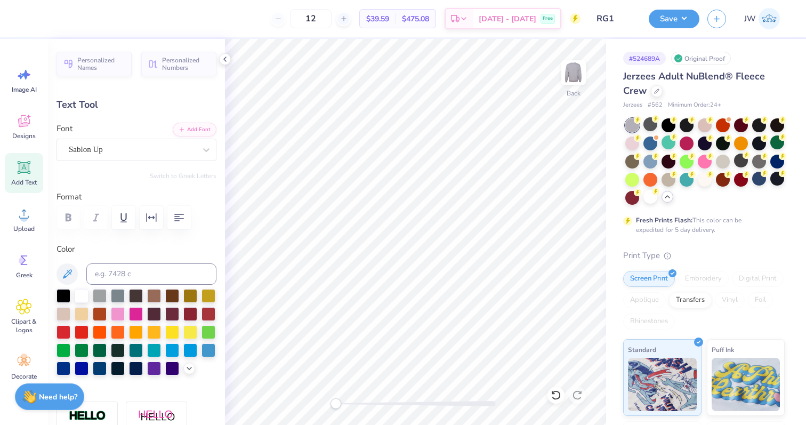
type textarea "5"
type input "0.42"
type input "0.93"
type input "7.42"
type textarea "R"
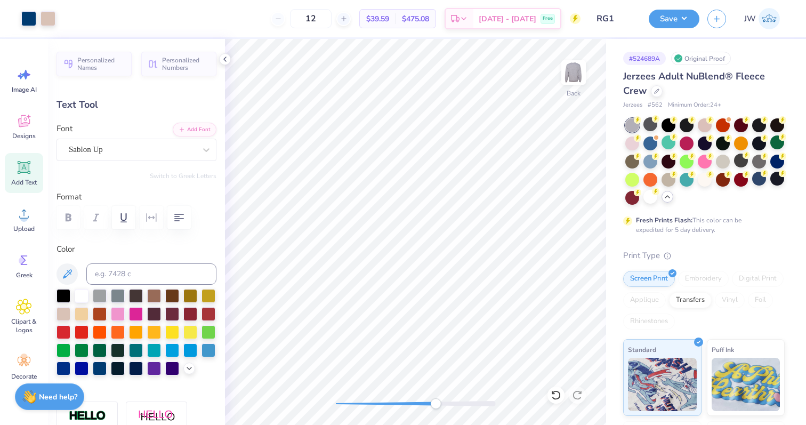
click at [436, 408] on div at bounding box center [416, 403] width 160 height 11
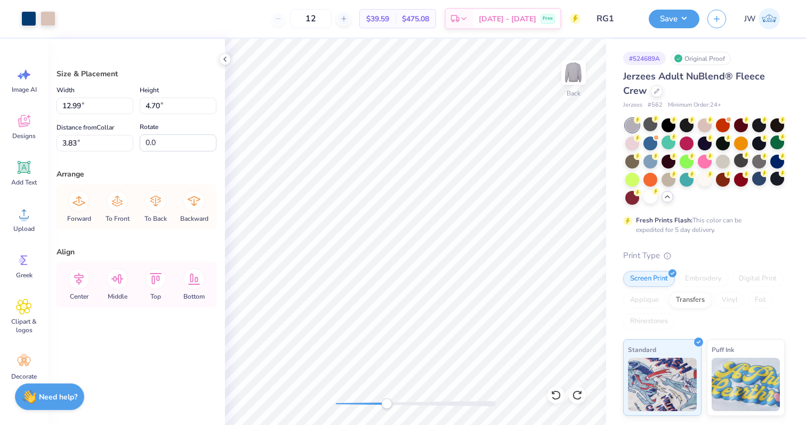
drag, startPoint x: 434, startPoint y: 401, endPoint x: 387, endPoint y: 398, distance: 47.0
click at [387, 398] on div "Accessibility label" at bounding box center [386, 403] width 11 height 11
type input "5.70"
type input "1.98"
type input "7.22"
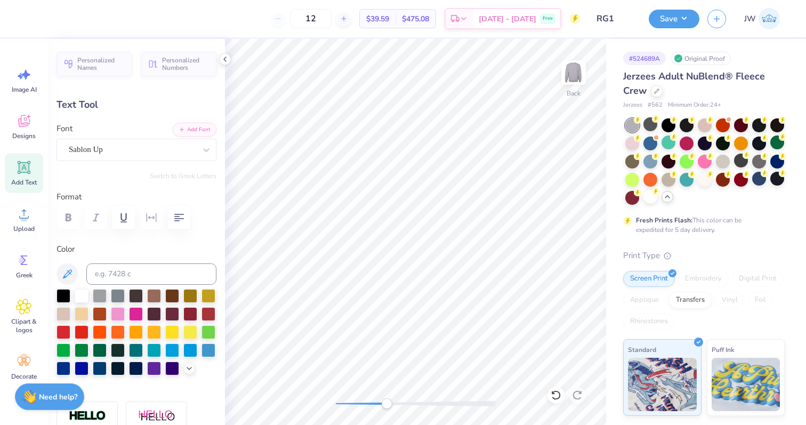
type textarea "RHO"
type input "0.63"
type input "1.41"
type input "7.52"
type textarea "G"
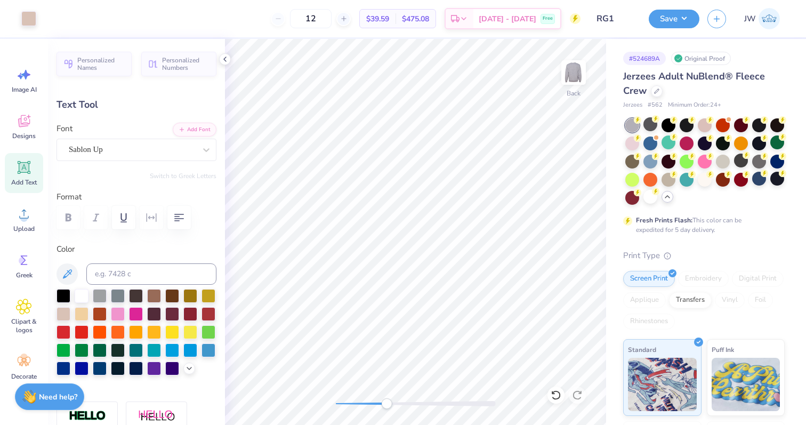
type input "1.42"
type input "0.68"
type input "1.50"
type textarea "A"
type input "0.67"
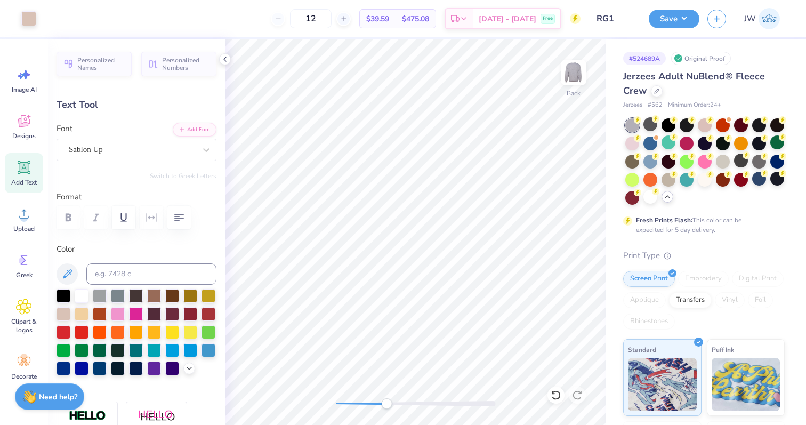
type input "7.49"
type input "0.68"
type input "1.47"
type input "7.53"
type textarea "M"
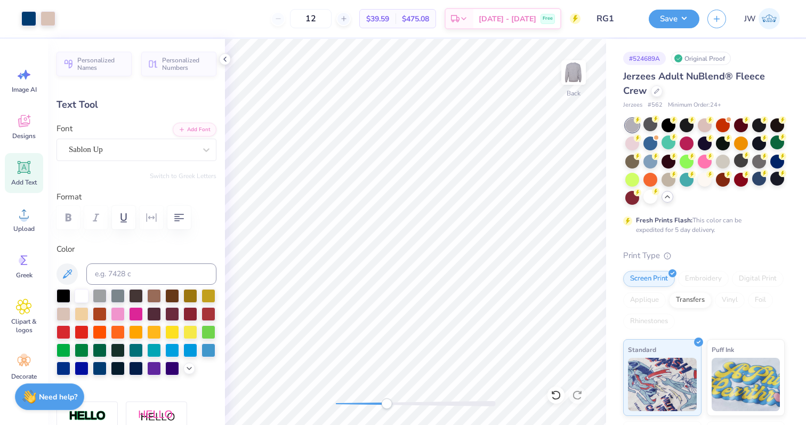
type input "0.67"
type input "1.11"
type input "7.68"
type textarea "MA"
type input "0.66"
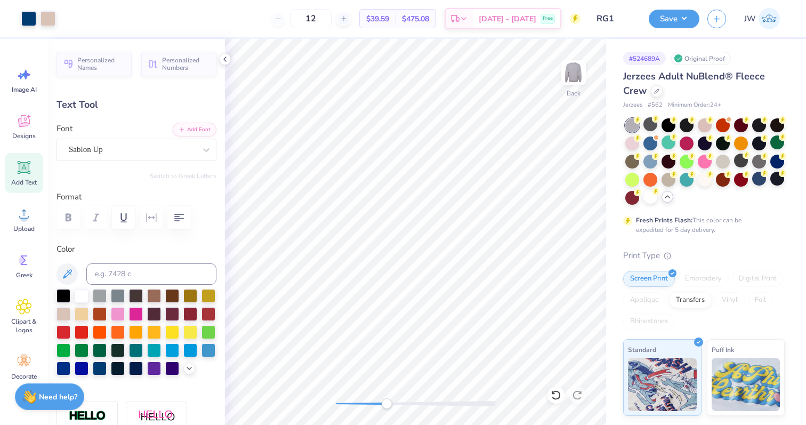
type input "1.14"
type input "7.67"
type input "0.77"
type input "1.34"
type input "7.47"
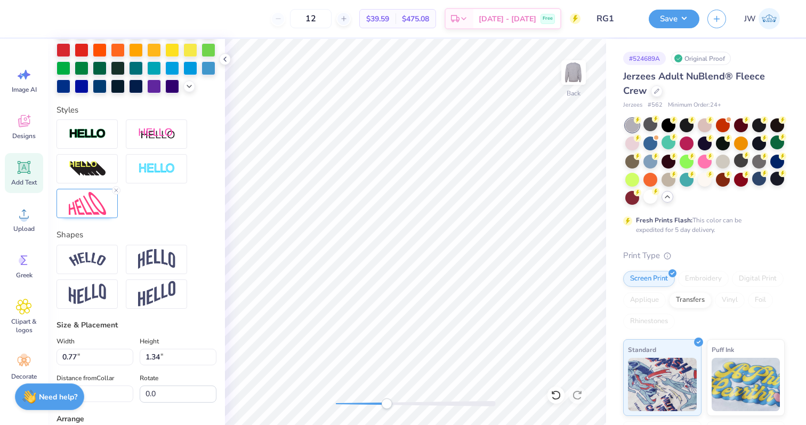
scroll to position [281, 0]
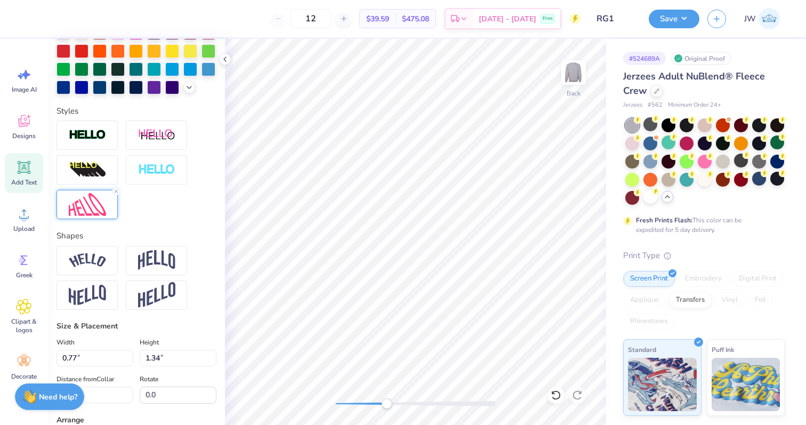
click at [84, 199] on img at bounding box center [87, 204] width 37 height 23
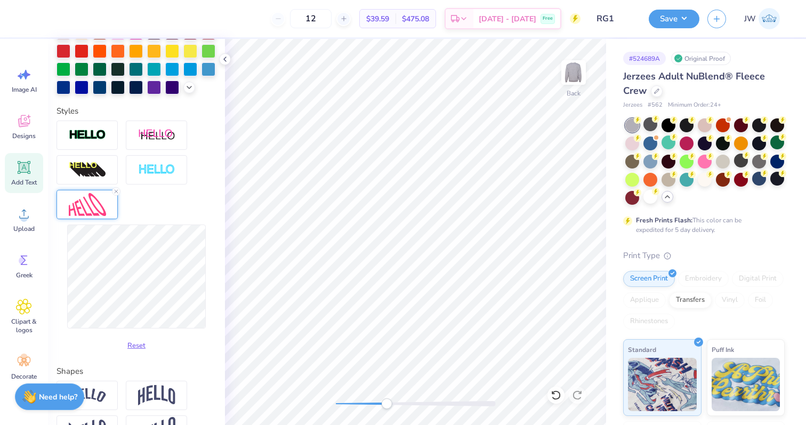
type input "0.63"
type input "1.42"
type input "7.53"
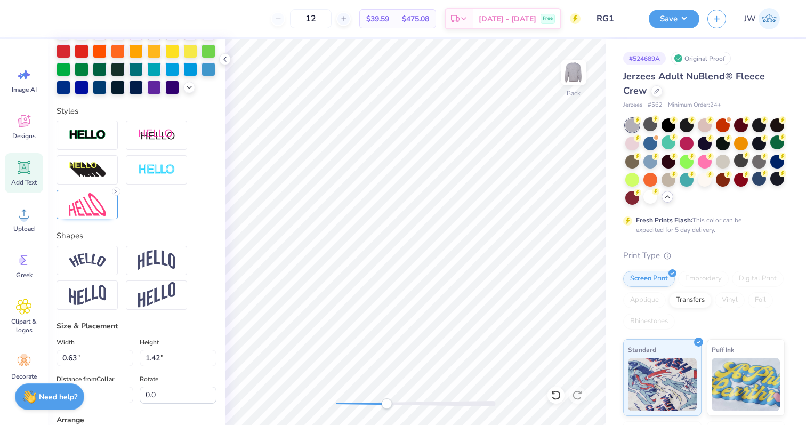
type input "0.67"
type input "1.50"
type input "7.49"
type input "0.65"
type input "1.46"
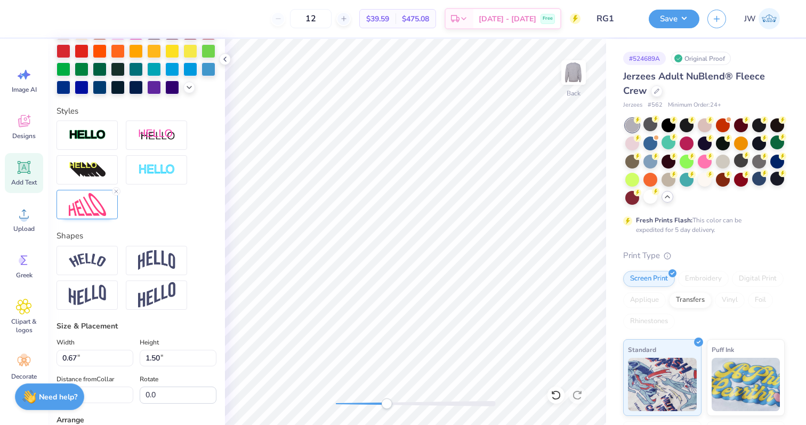
type input "7.53"
type input "0.63"
type input "1.42"
type textarea "GAM"
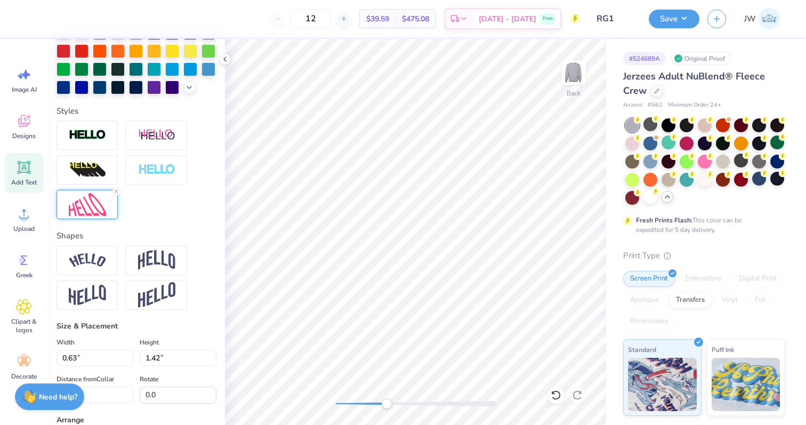
click at [109, 201] on div at bounding box center [87, 204] width 61 height 29
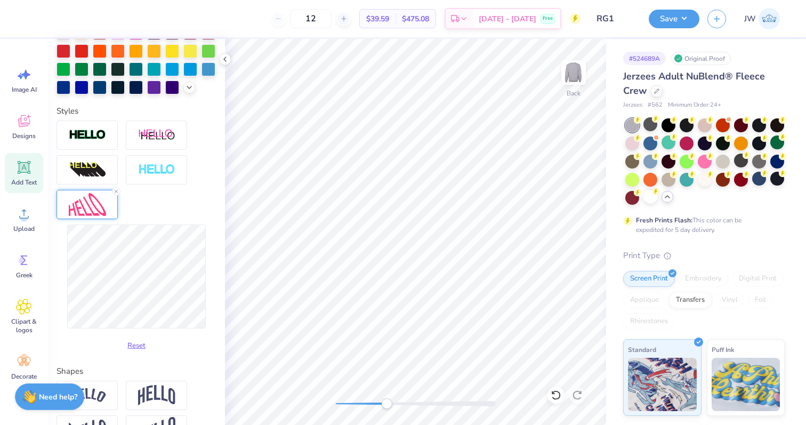
type input "0.65"
type input "1.46"
type input "7.51"
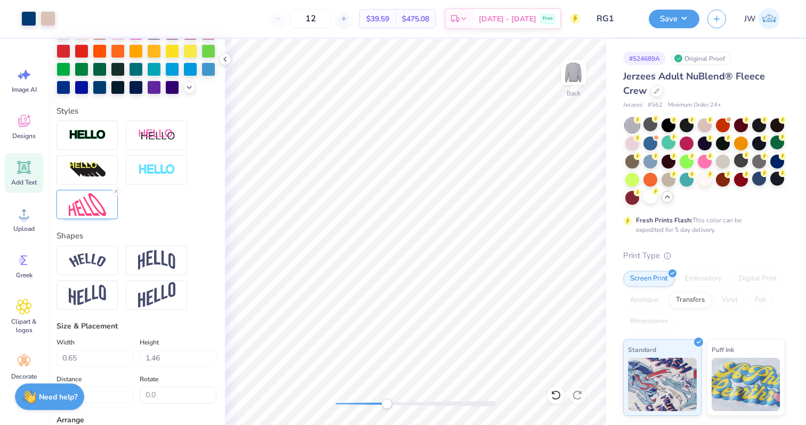
type input "0.68"
type input "1.49"
type input "7.49"
type input "2.10"
type input "1.42"
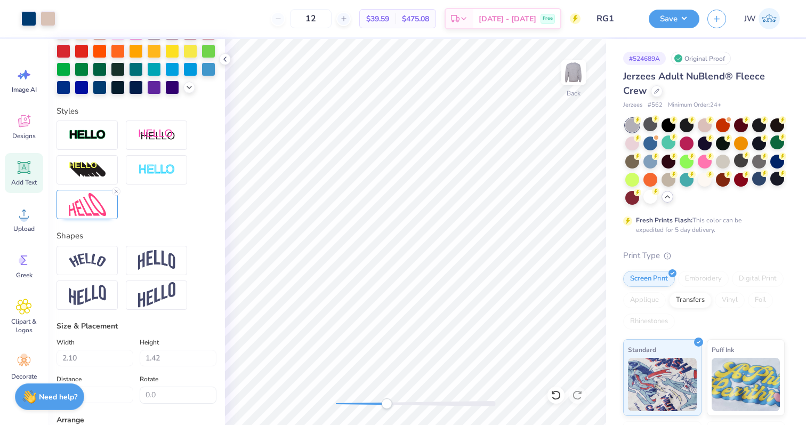
type input "7.53"
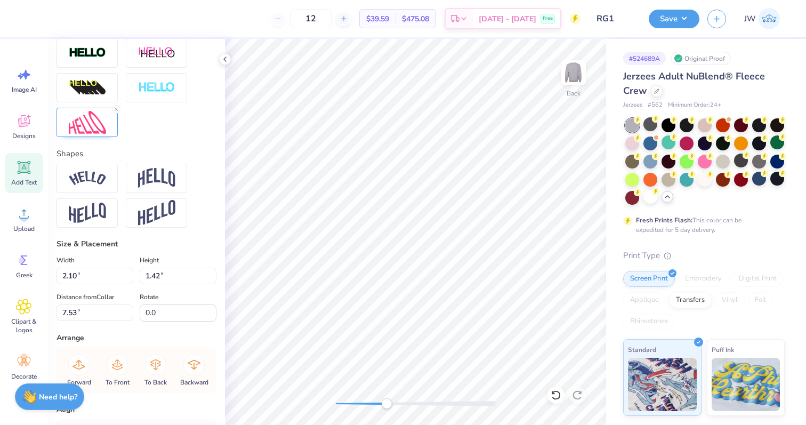
scroll to position [363, 0]
click at [98, 132] on img at bounding box center [87, 122] width 37 height 23
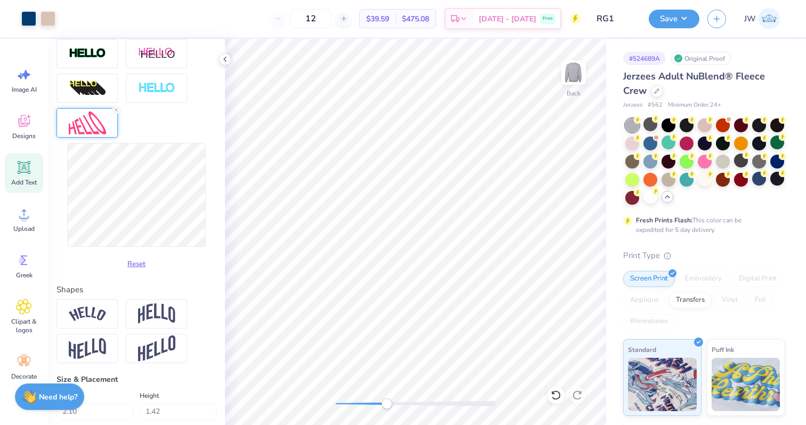
type input "1.37"
type input "1.34"
type input "7.57"
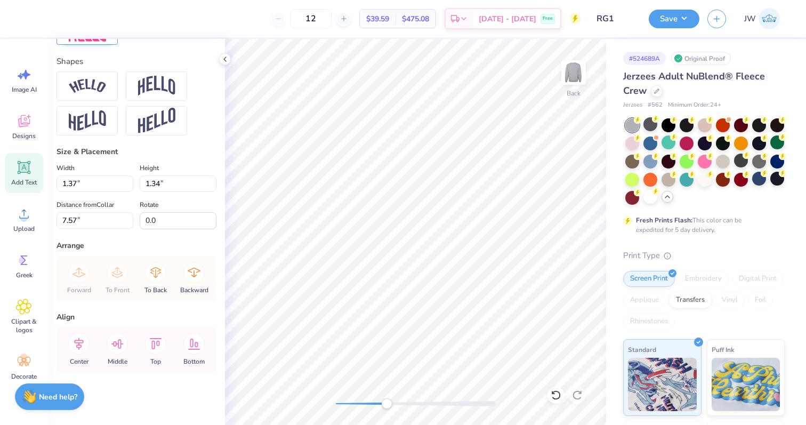
scroll to position [382, 0]
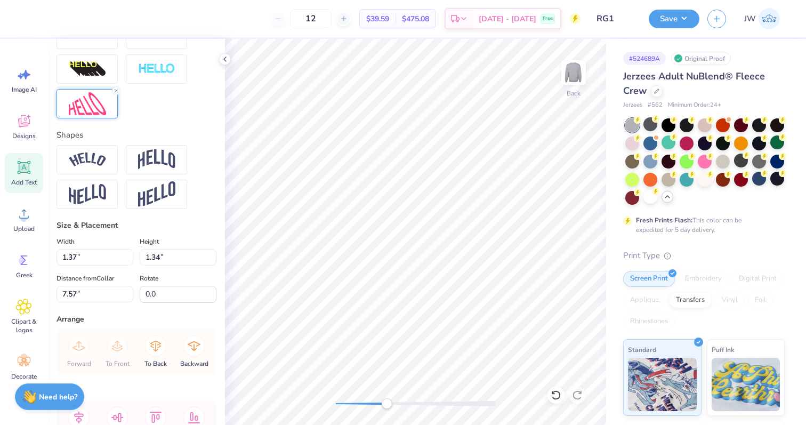
click at [86, 108] on img at bounding box center [87, 103] width 37 height 23
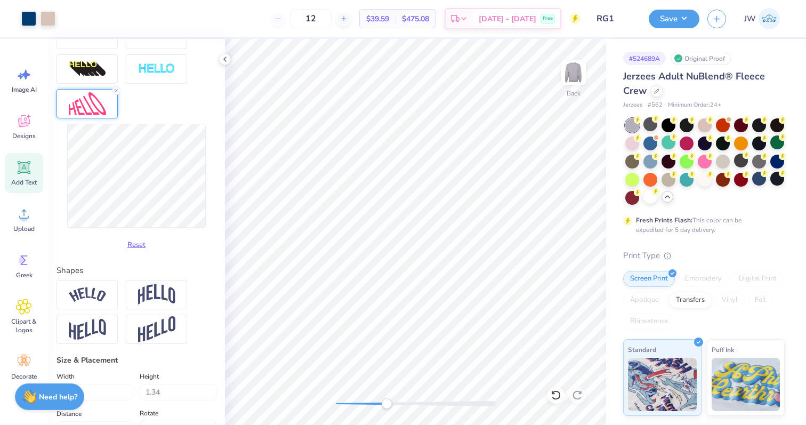
type input "2.10"
type input "1.40"
type input "7.54"
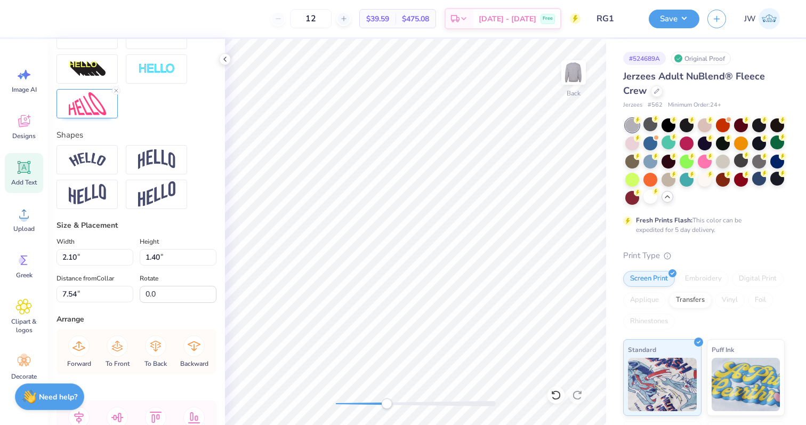
type input "1.36"
type input "0.97"
type input "7.75"
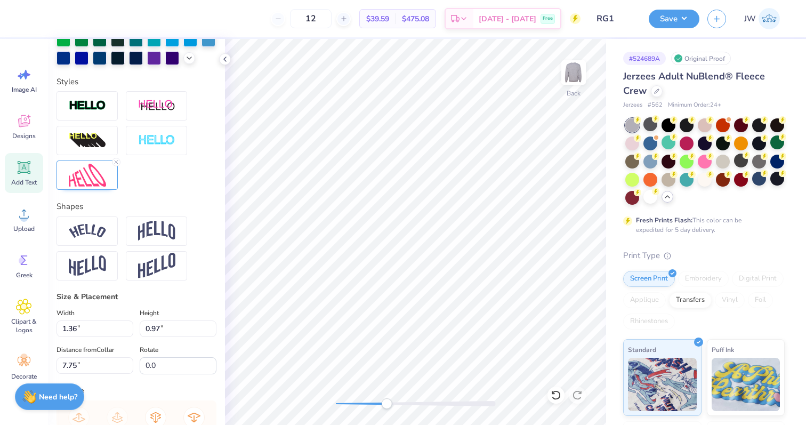
scroll to position [303, 0]
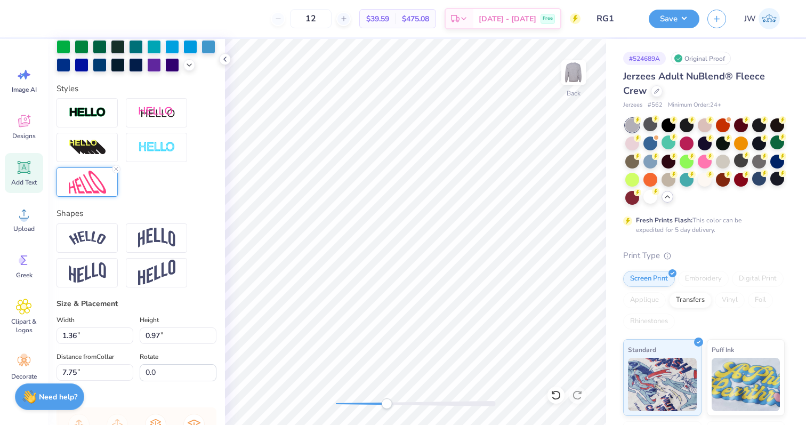
click at [89, 177] on img at bounding box center [87, 182] width 37 height 23
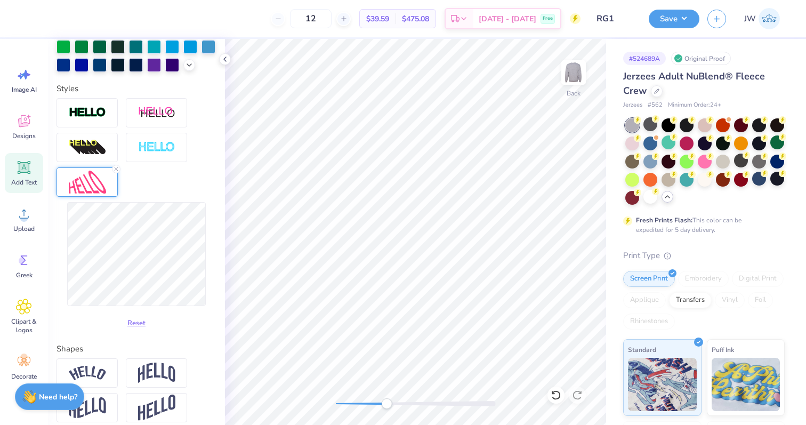
type input "1.11"
type input "1.12"
type input "7.69"
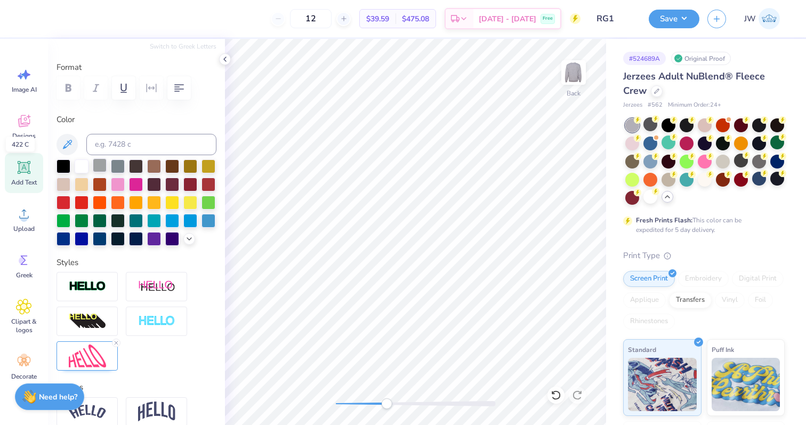
scroll to position [172, 0]
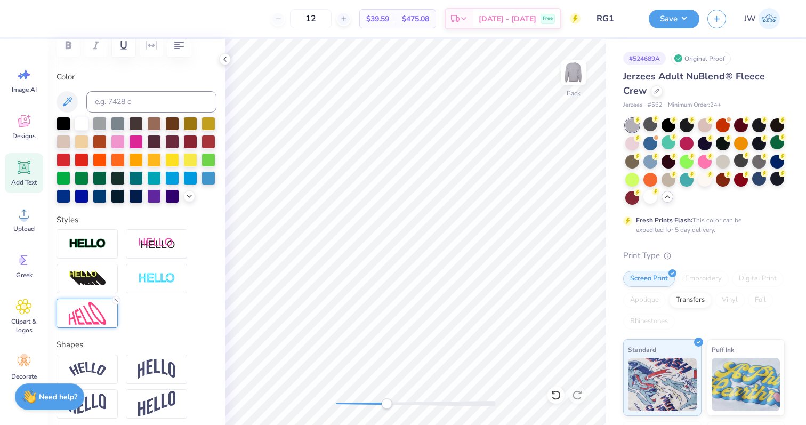
click at [94, 314] on img at bounding box center [87, 313] width 37 height 23
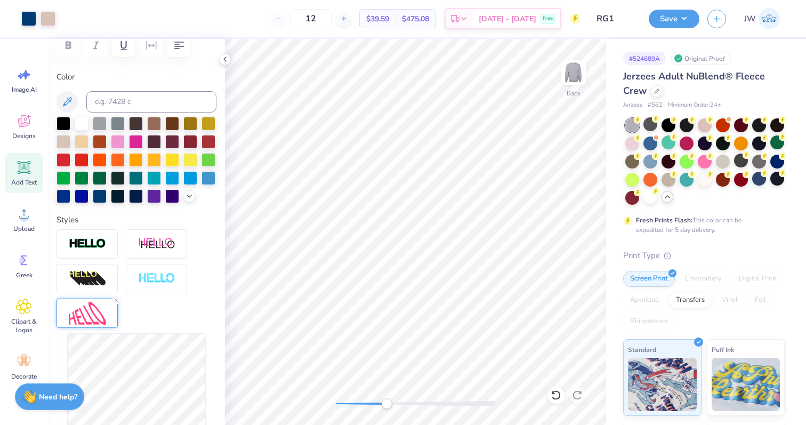
type input "2.10"
type input "1.40"
type input "7.54"
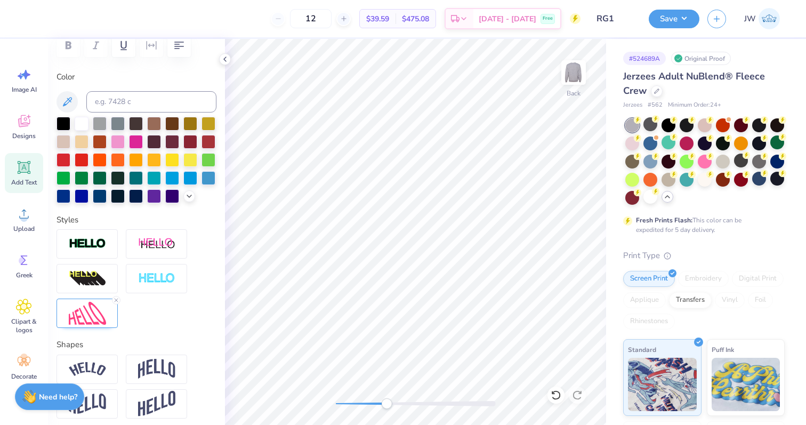
type input "2.00"
type input "1.33"
type input "7.57"
click at [108, 308] on div at bounding box center [87, 313] width 61 height 29
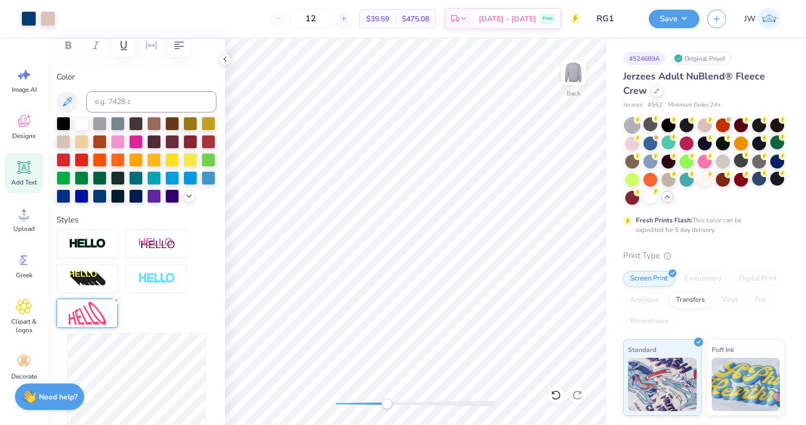
type input "1.26"
type input "7.61"
type input "1.22"
type input "7.63"
type input "1.11"
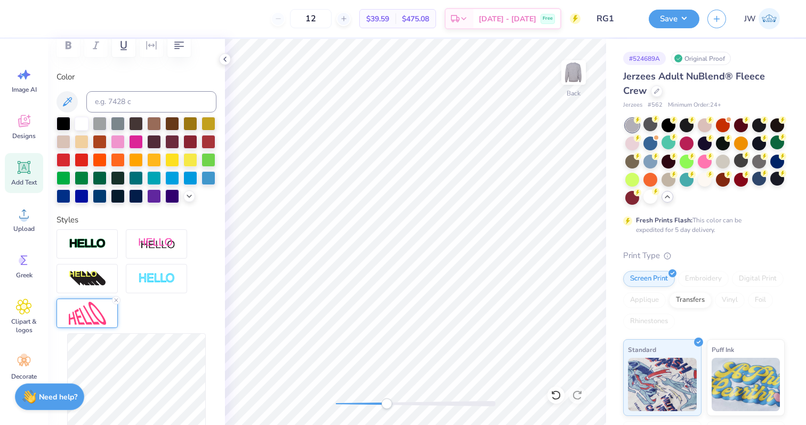
type input "1.12"
type input "7.68"
type input "1.07"
type input "1.08"
type input "7.72"
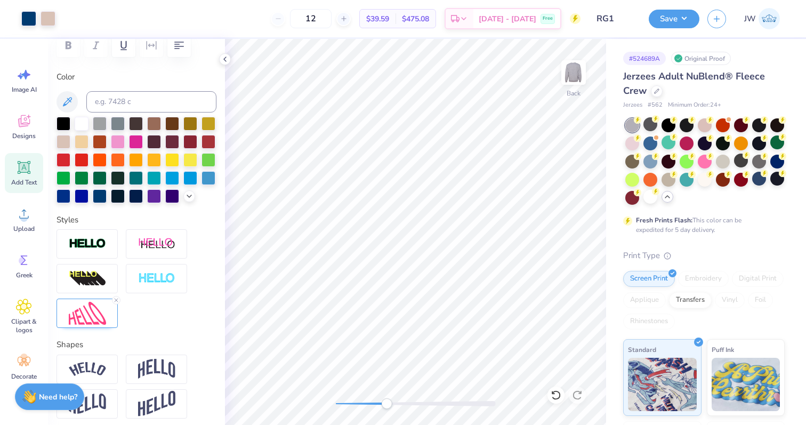
type input "1.62"
type input "1.29"
type input "7.59"
click at [107, 308] on div at bounding box center [87, 313] width 61 height 29
type input "1.63"
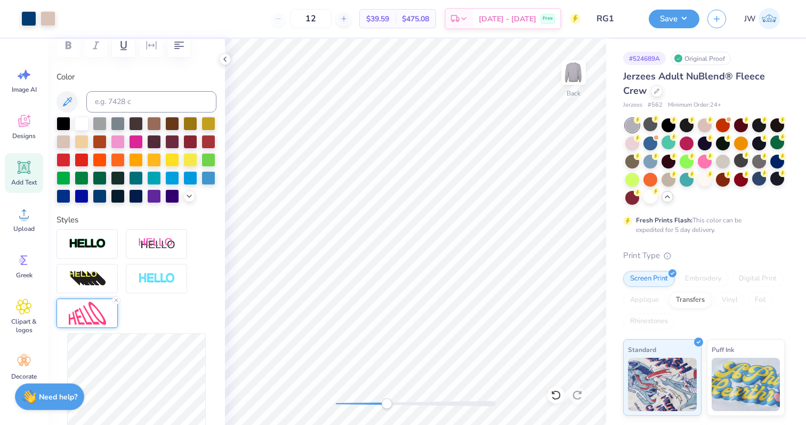
type input "1.12"
type input "7.68"
type input "1.72"
type input "1.18"
type input "7.61"
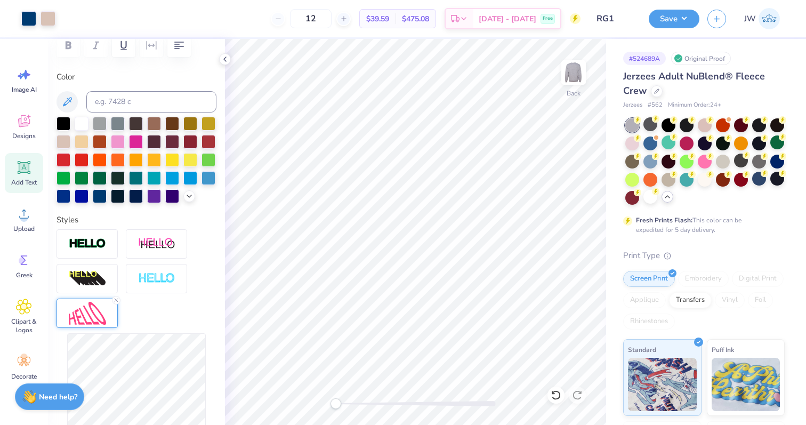
click at [330, 406] on div "Back" at bounding box center [415, 232] width 381 height 386
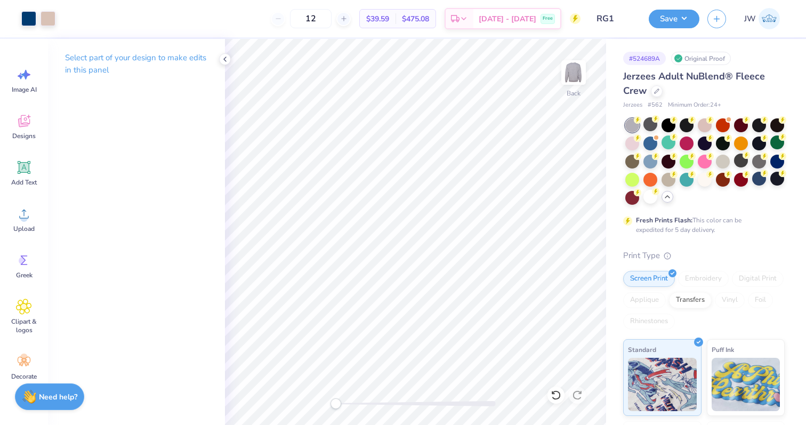
click at [417, 402] on div at bounding box center [416, 403] width 160 height 5
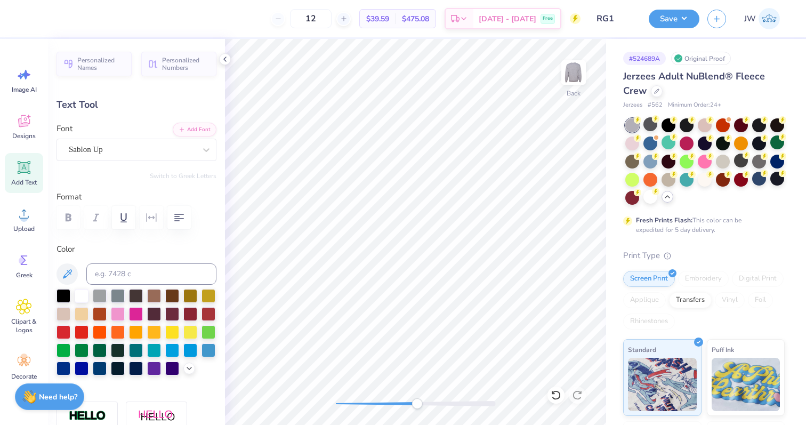
type input "1.93"
type input "1.17"
type input "7.68"
type input "1.07"
type input "1.08"
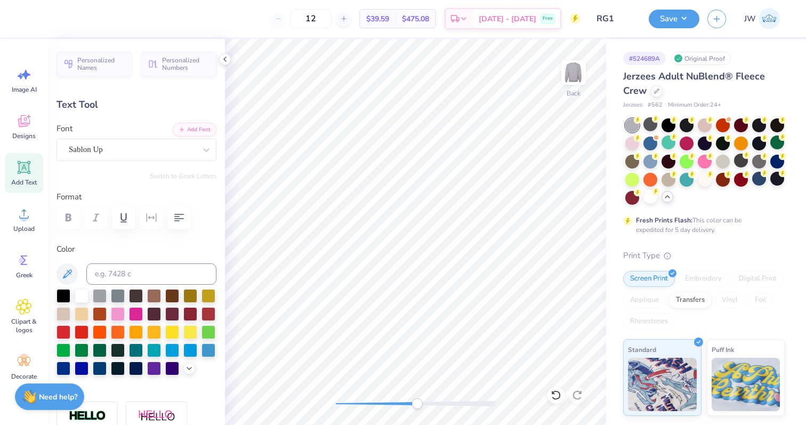
type input "7.70"
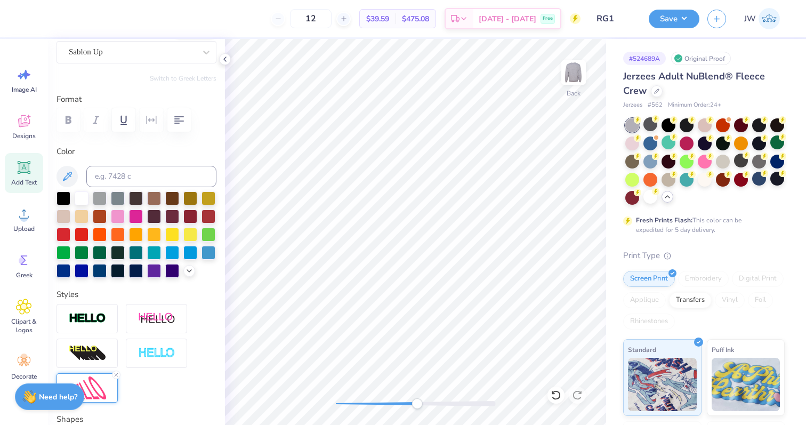
click at [98, 388] on img at bounding box center [87, 387] width 37 height 23
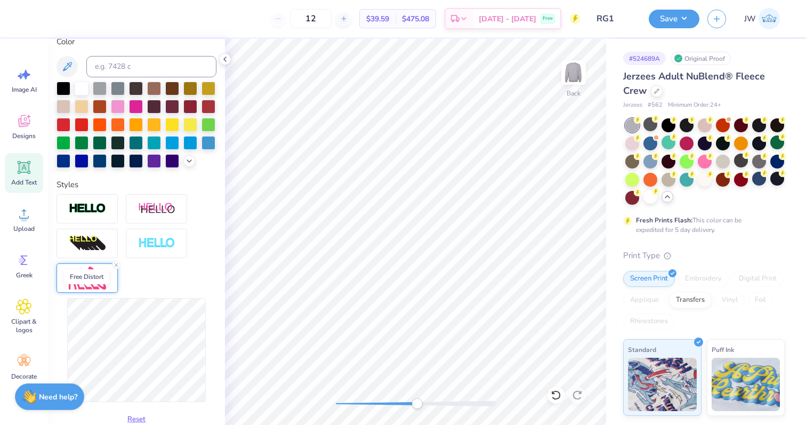
scroll to position [218, 0]
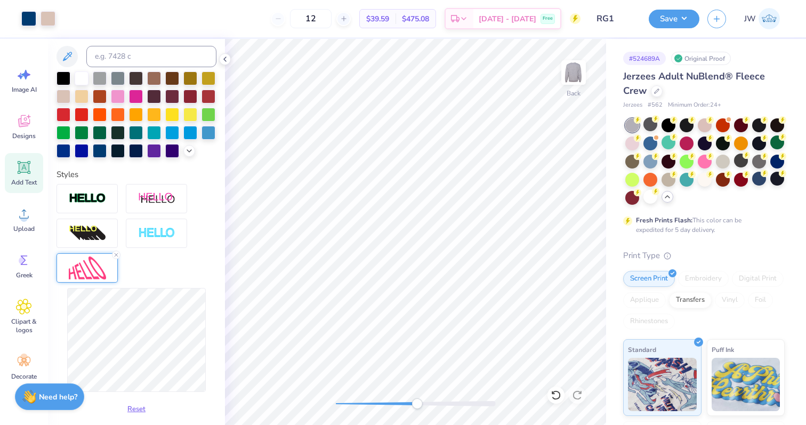
type input "1.93"
type input "1.17"
type input "7.65"
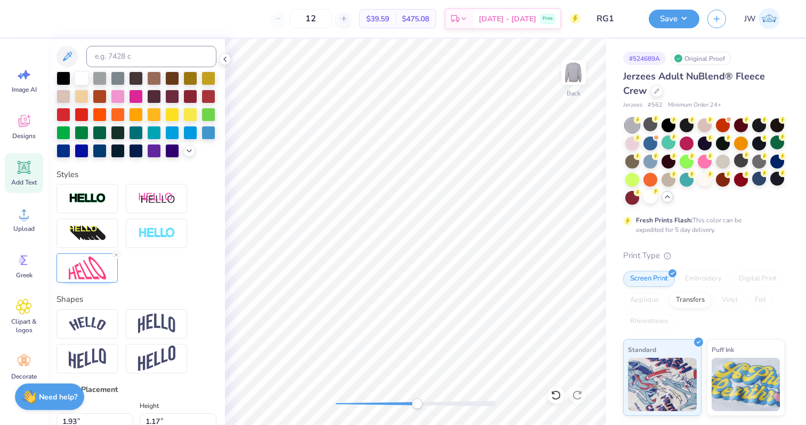
type input "1.16"
type input "1.08"
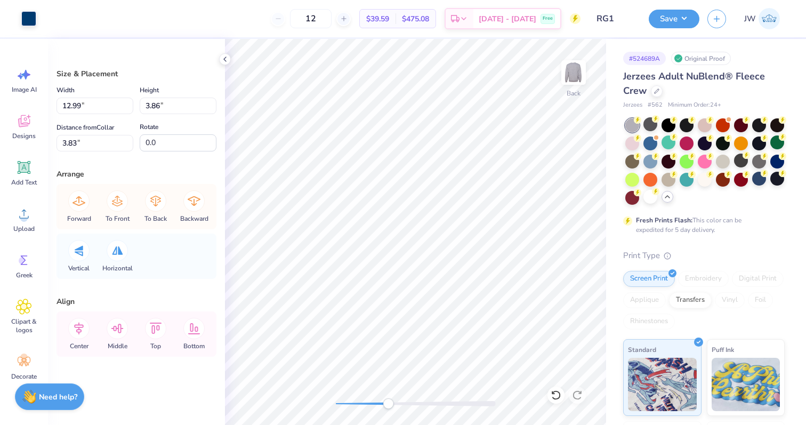
drag, startPoint x: 420, startPoint y: 405, endPoint x: 385, endPoint y: 405, distance: 35.2
click at [385, 405] on div "Accessibility label" at bounding box center [388, 403] width 11 height 11
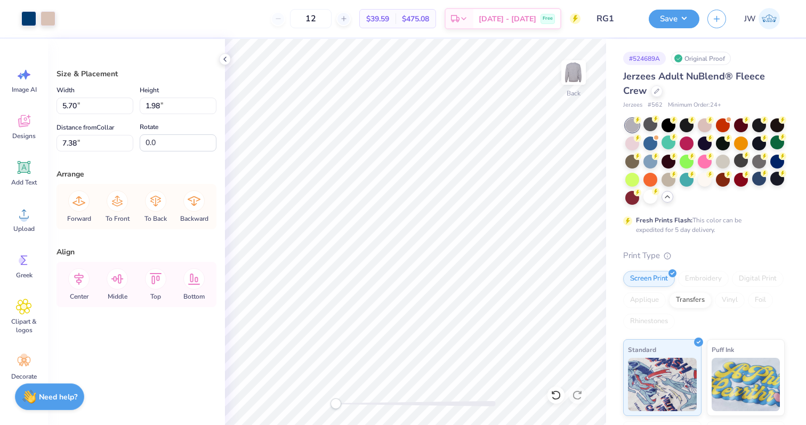
drag, startPoint x: 386, startPoint y: 406, endPoint x: 331, endPoint y: 406, distance: 54.9
click at [331, 406] on div "Accessibility label" at bounding box center [336, 403] width 11 height 11
